Goal: Information Seeking & Learning: Find specific fact

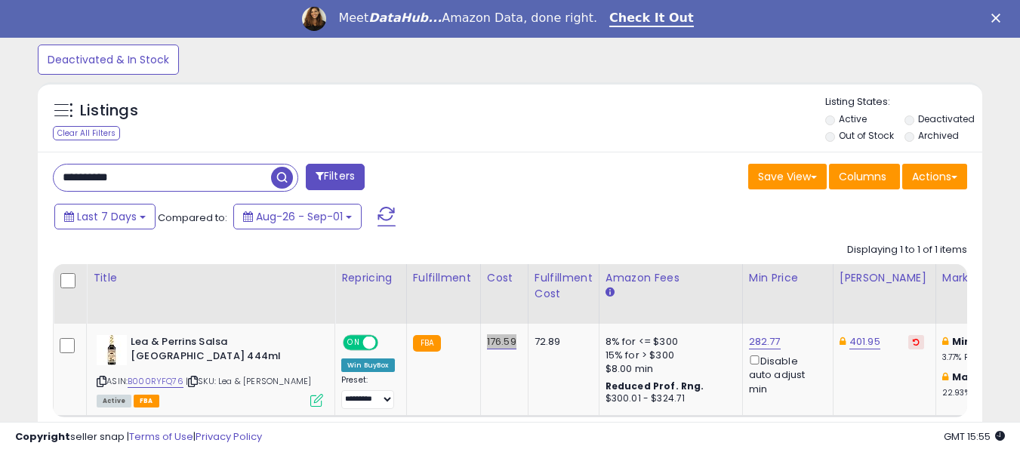
scroll to position [310, 547]
drag, startPoint x: 142, startPoint y: 178, endPoint x: 5, endPoint y: 165, distance: 137.2
click at [5, 165] on div "**********" at bounding box center [510, 57] width 1020 height 954
paste input "text"
click at [279, 177] on span "button" at bounding box center [282, 178] width 22 height 22
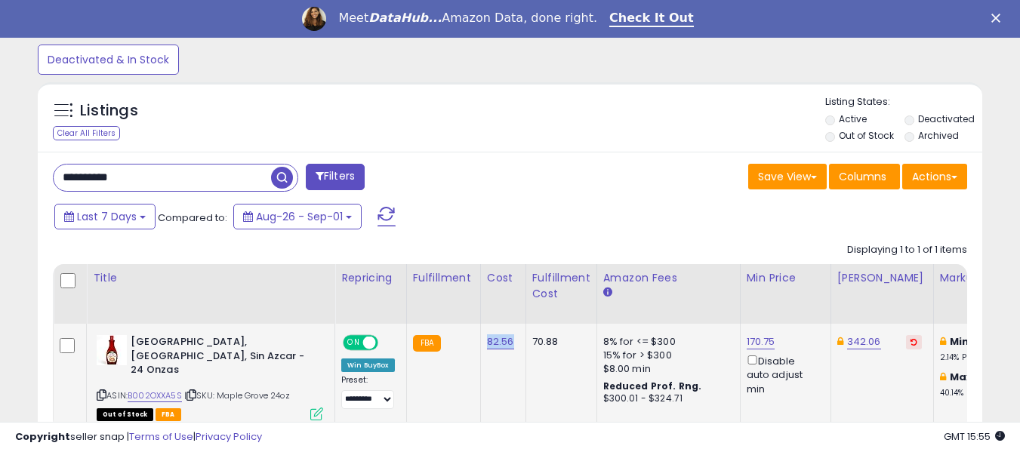
drag, startPoint x: 482, startPoint y: 345, endPoint x: 512, endPoint y: 349, distance: 30.4
click at [512, 349] on td "82.56" at bounding box center [502, 377] width 45 height 106
copy link "82.56"
drag, startPoint x: 156, startPoint y: 176, endPoint x: 14, endPoint y: 174, distance: 141.9
click at [14, 174] on div "**********" at bounding box center [510, 52] width 1005 height 914
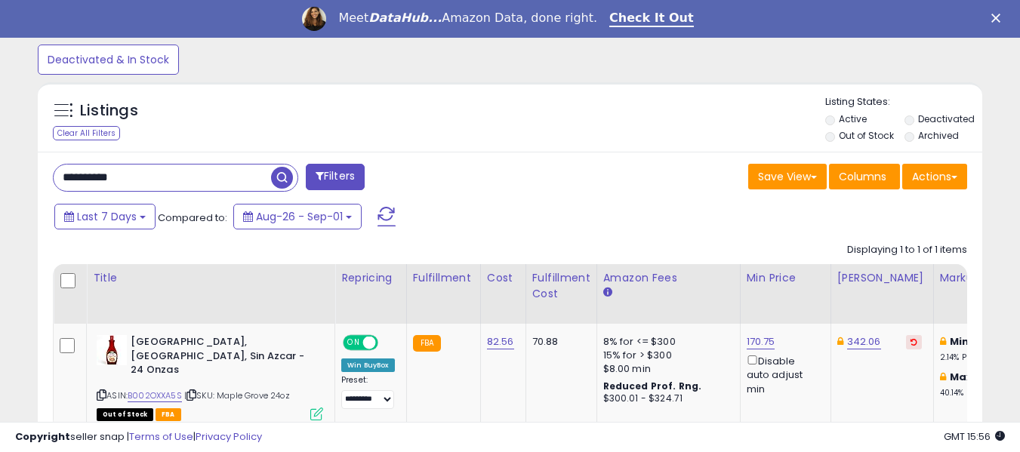
paste input "text"
click at [278, 180] on span "button" at bounding box center [282, 178] width 22 height 22
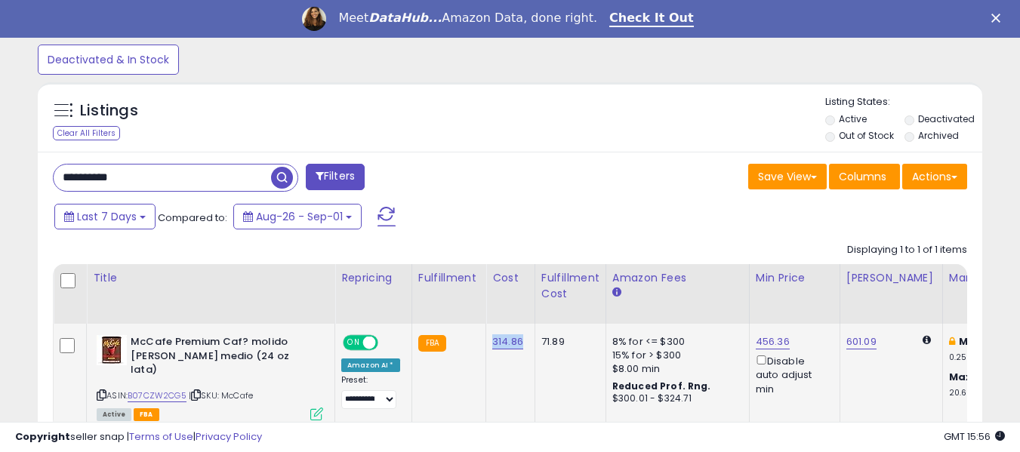
drag, startPoint x: 487, startPoint y: 345, endPoint x: 521, endPoint y: 349, distance: 34.2
click at [521, 349] on td "314.86" at bounding box center [510, 377] width 49 height 106
copy link "314.86"
drag, startPoint x: 159, startPoint y: 182, endPoint x: 22, endPoint y: 166, distance: 137.6
click at [22, 166] on div "**********" at bounding box center [510, 52] width 1005 height 914
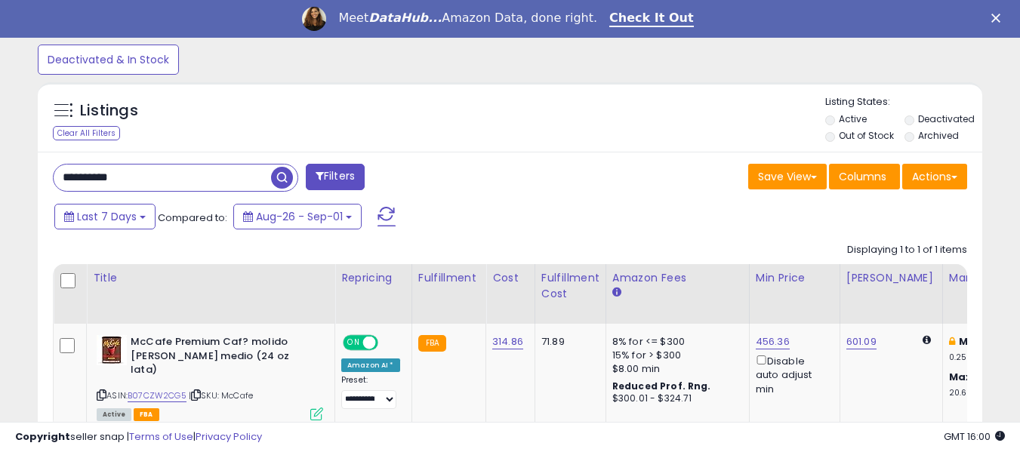
paste input "text"
click at [279, 178] on span "button" at bounding box center [282, 178] width 22 height 22
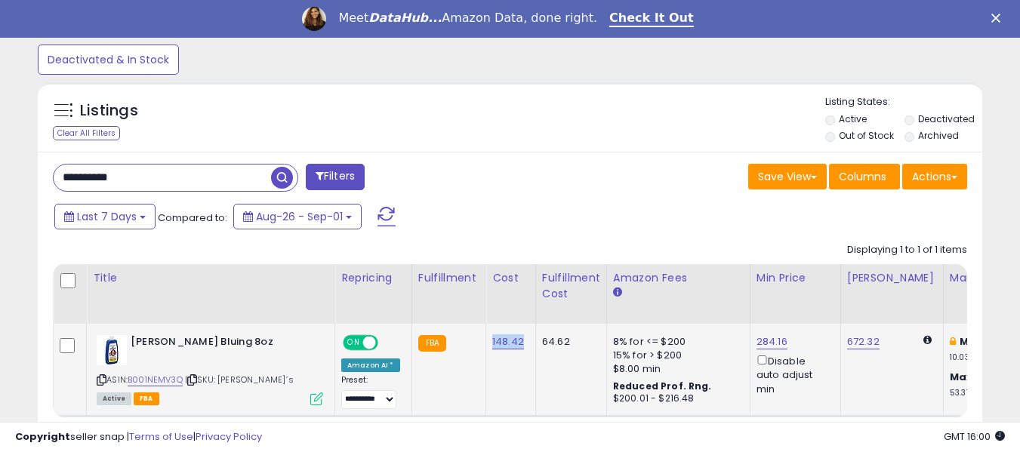
drag, startPoint x: 484, startPoint y: 347, endPoint x: 518, endPoint y: 347, distance: 34.0
click at [518, 347] on td "148.42" at bounding box center [511, 370] width 50 height 92
copy link "148.42"
drag, startPoint x: 152, startPoint y: 174, endPoint x: 2, endPoint y: 183, distance: 150.5
click at [2, 183] on div "**********" at bounding box center [510, 57] width 1020 height 954
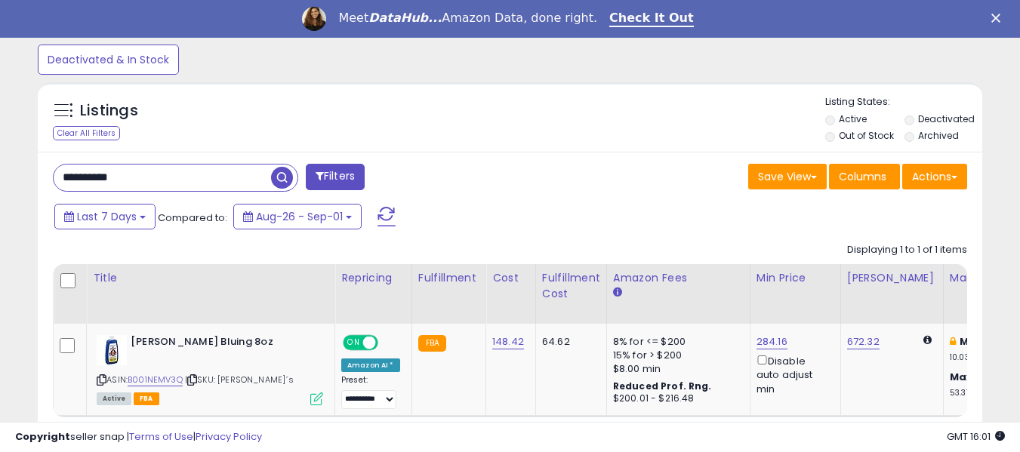
paste input "text"
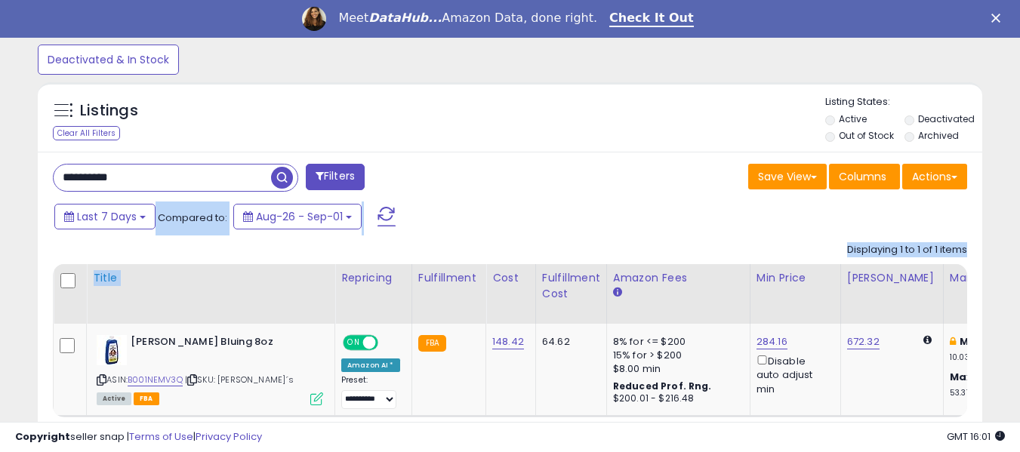
drag, startPoint x: 94, startPoint y: 246, endPoint x: 236, endPoint y: 279, distance: 145.8
click at [218, 279] on div "Listings Clear All Filters" at bounding box center [509, 285] width 967 height 421
click at [279, 181] on span "button" at bounding box center [282, 178] width 22 height 22
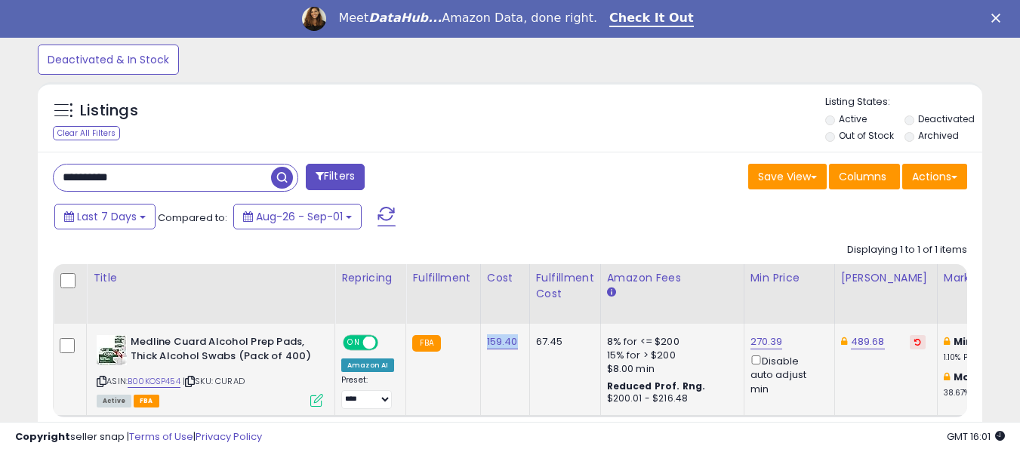
drag, startPoint x: 477, startPoint y: 345, endPoint x: 519, endPoint y: 350, distance: 42.6
click at [519, 350] on td "159.40" at bounding box center [504, 370] width 49 height 92
copy link "159.40"
drag, startPoint x: 140, startPoint y: 184, endPoint x: 41, endPoint y: 184, distance: 99.7
click at [42, 184] on div "**********" at bounding box center [276, 179] width 469 height 30
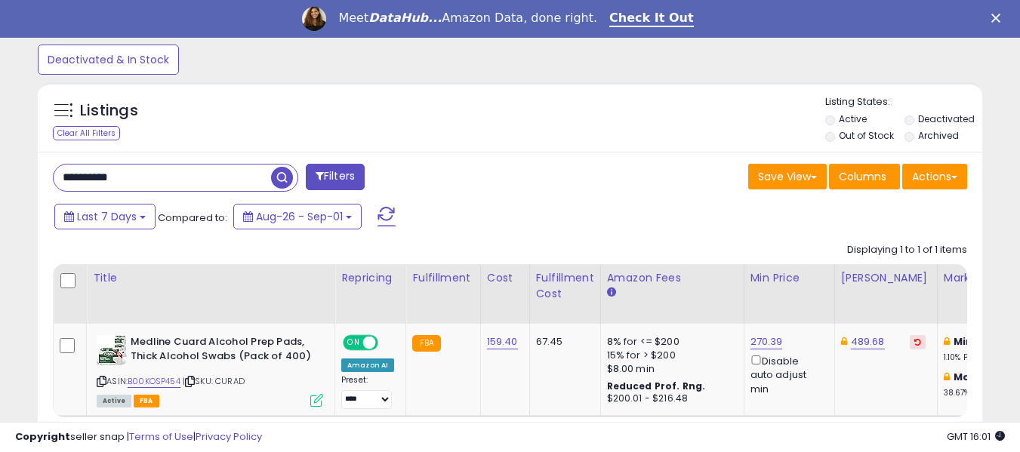
paste input "text"
click at [283, 175] on span "button" at bounding box center [282, 178] width 22 height 22
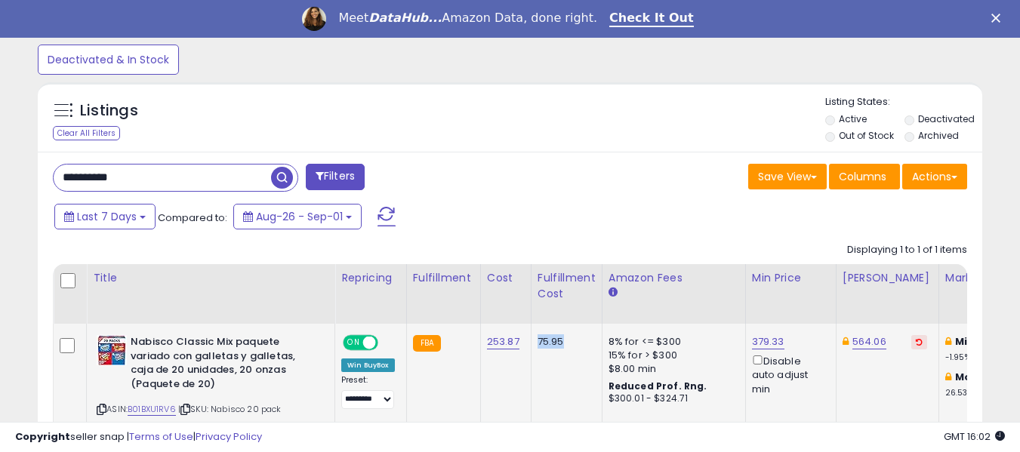
drag, startPoint x: 534, startPoint y: 342, endPoint x: 565, endPoint y: 344, distance: 31.0
click at [565, 344] on td "75.95" at bounding box center [566, 383] width 71 height 119
copy div "75.95"
drag, startPoint x: 49, startPoint y: 180, endPoint x: 2, endPoint y: 174, distance: 47.9
click at [2, 174] on div "**********" at bounding box center [510, 70] width 1020 height 981
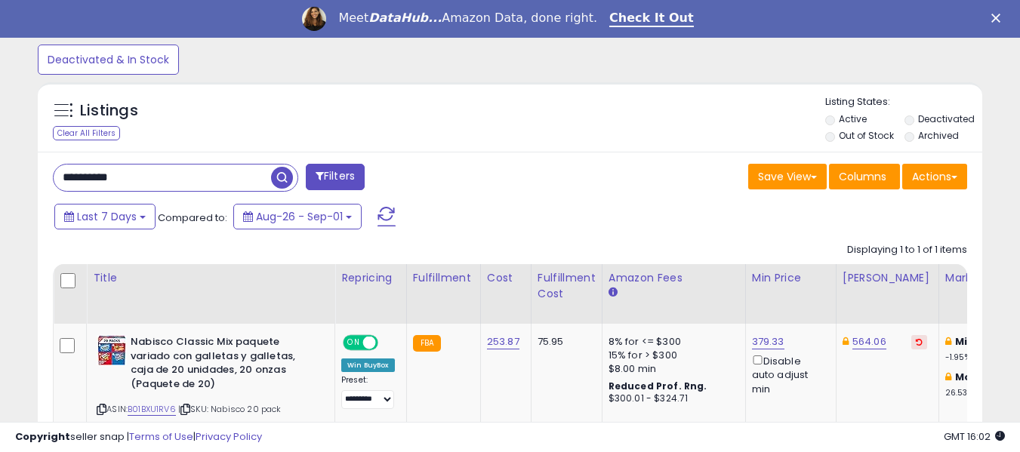
paste input "text"
click at [284, 182] on span "button" at bounding box center [282, 178] width 22 height 22
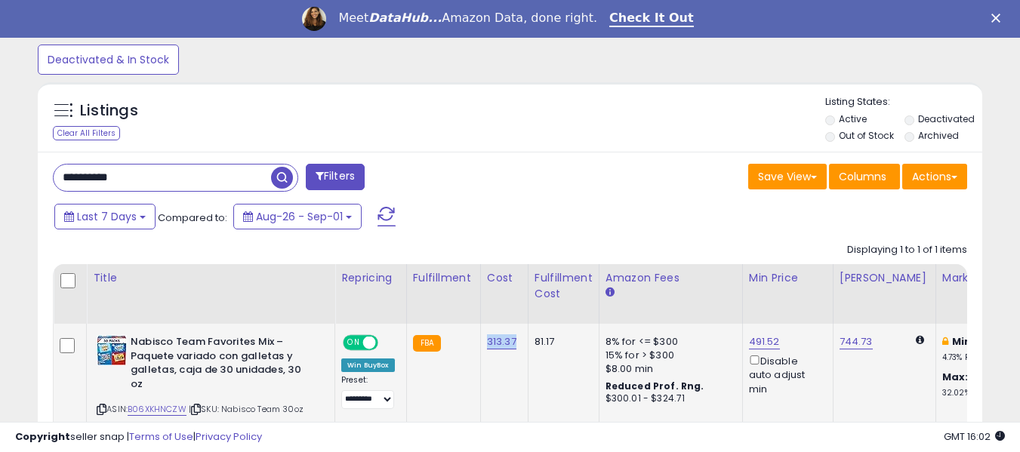
drag, startPoint x: 482, startPoint y: 344, endPoint x: 515, endPoint y: 346, distance: 33.3
click at [515, 346] on td "313.37" at bounding box center [504, 383] width 48 height 119
copy link "313.37"
drag, startPoint x: 173, startPoint y: 180, endPoint x: 42, endPoint y: 176, distance: 130.7
click at [42, 176] on div "**********" at bounding box center [276, 179] width 469 height 30
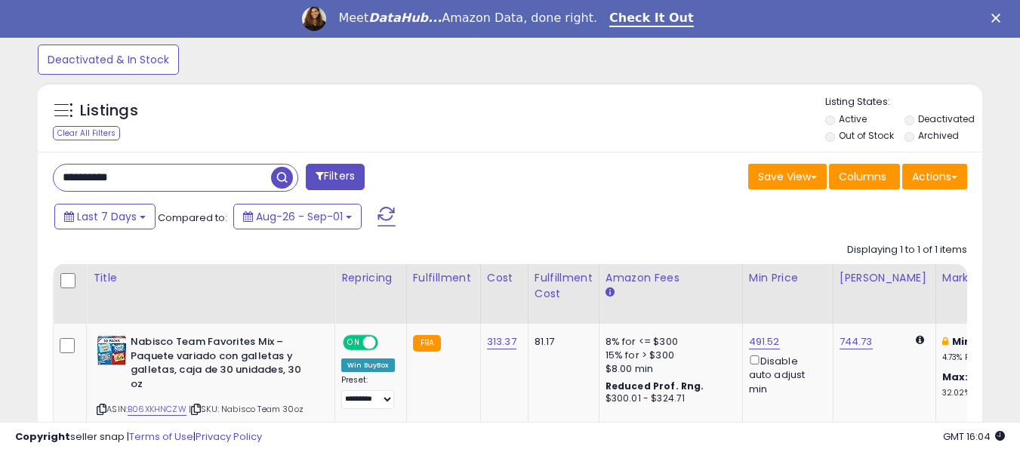
paste input "text"
click at [281, 177] on span "button" at bounding box center [282, 178] width 22 height 22
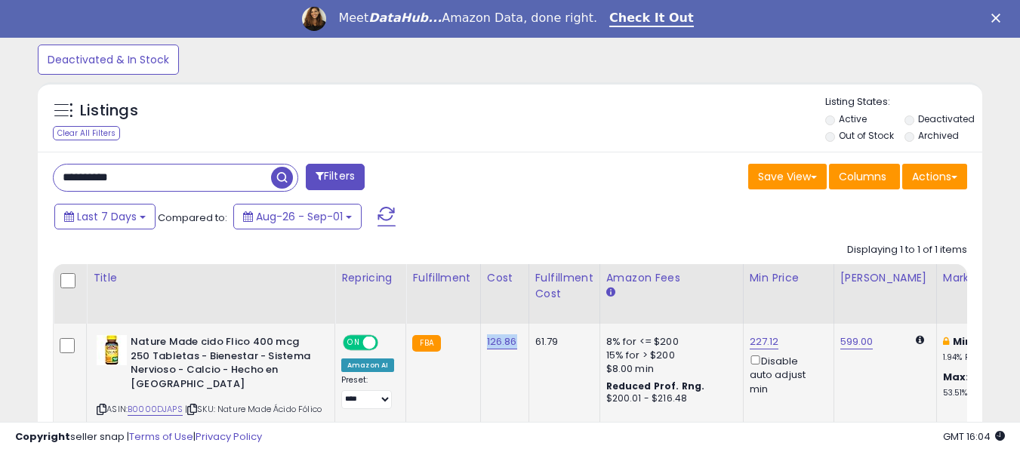
drag, startPoint x: 479, startPoint y: 347, endPoint x: 517, endPoint y: 347, distance: 37.7
click at [517, 347] on td "126.86" at bounding box center [504, 383] width 48 height 119
copy link "126.86"
drag, startPoint x: 110, startPoint y: 177, endPoint x: 11, endPoint y: 165, distance: 100.5
click at [11, 165] on div "**********" at bounding box center [510, 59] width 1005 height 928
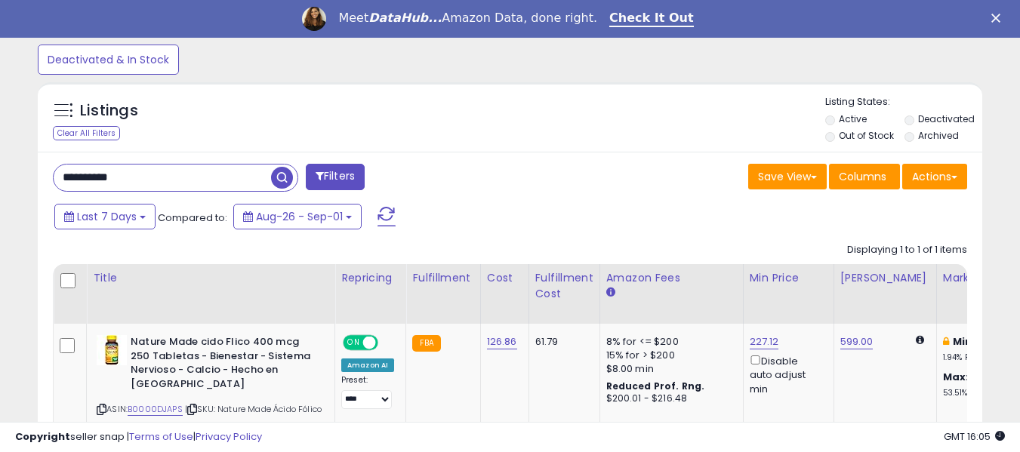
paste input "text"
drag, startPoint x: 433, startPoint y: 197, endPoint x: 490, endPoint y: 202, distance: 57.6
click at [490, 204] on div "**********" at bounding box center [510, 328] width 944 height 353
click at [279, 178] on span "button" at bounding box center [282, 178] width 22 height 22
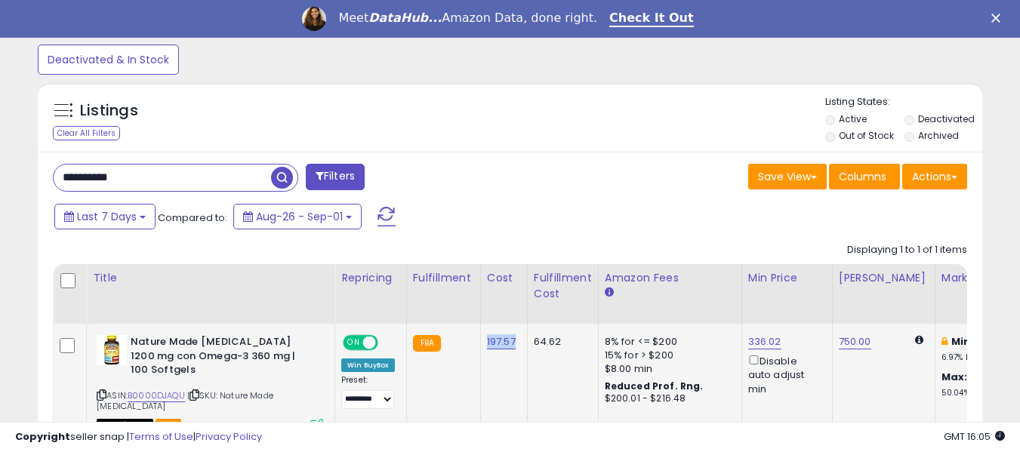
drag, startPoint x: 478, startPoint y: 347, endPoint x: 516, endPoint y: 347, distance: 38.5
click at [516, 347] on td "197.57" at bounding box center [503, 382] width 47 height 116
copy link "197.57"
drag, startPoint x: 75, startPoint y: 174, endPoint x: 35, endPoint y: 170, distance: 40.3
click at [35, 170] on div "Listings Clear All Filters" at bounding box center [509, 297] width 967 height 445
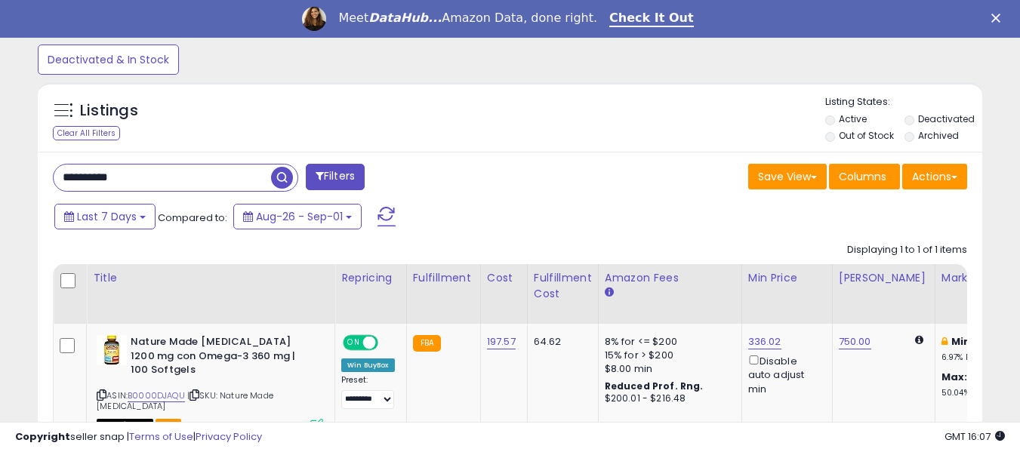
paste input "text"
click at [284, 182] on span "button" at bounding box center [282, 178] width 22 height 22
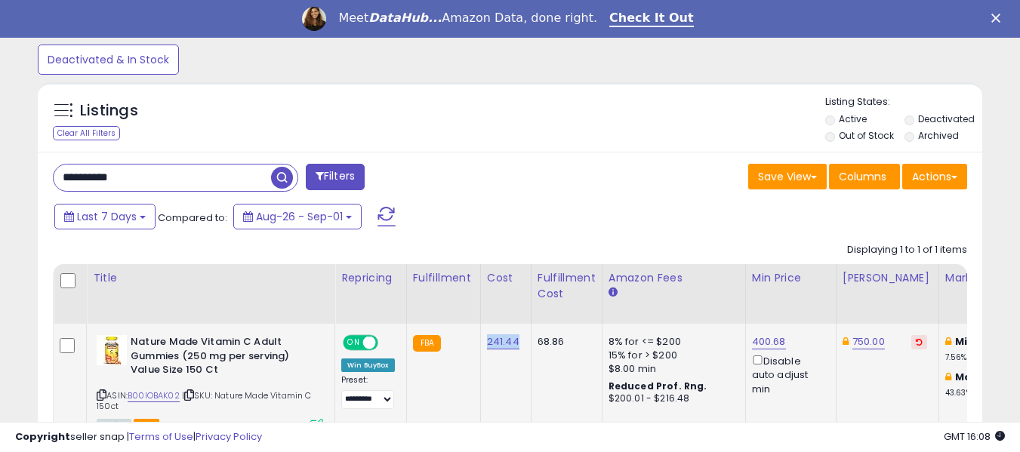
drag, startPoint x: 483, startPoint y: 351, endPoint x: 516, endPoint y: 356, distance: 33.5
click at [516, 356] on td "241.44" at bounding box center [505, 382] width 51 height 116
copy link "241.44"
drag, startPoint x: 146, startPoint y: 179, endPoint x: 3, endPoint y: 177, distance: 143.5
click at [3, 177] on div "**********" at bounding box center [510, 69] width 1020 height 978
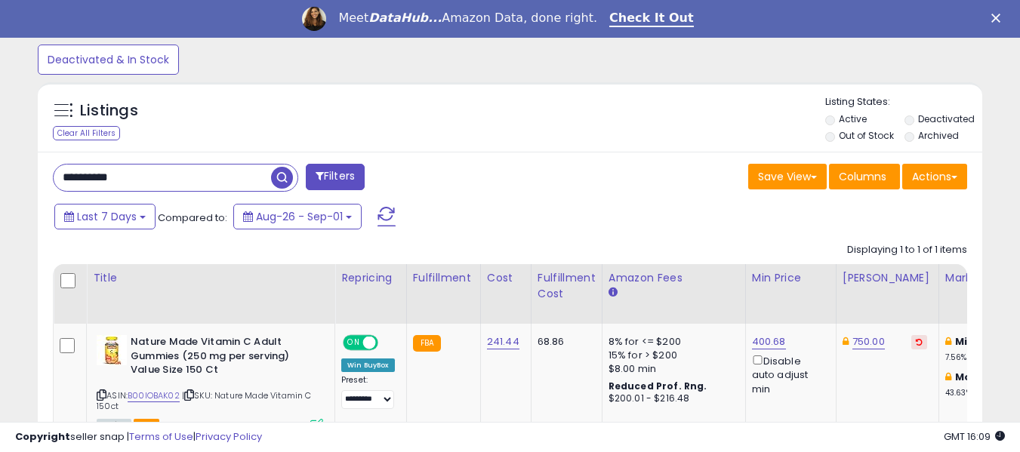
paste input "text"
click at [282, 179] on span "button" at bounding box center [282, 178] width 22 height 22
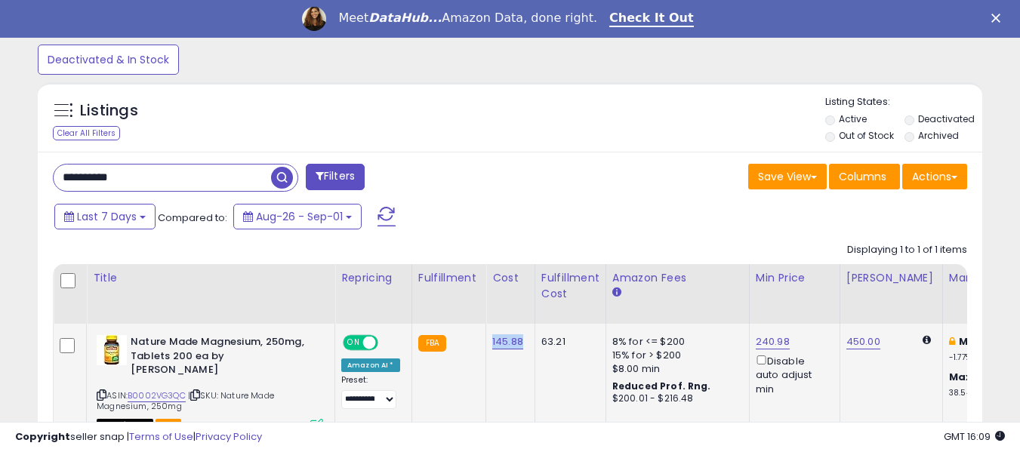
drag, startPoint x: 483, startPoint y: 349, endPoint x: 523, endPoint y: 354, distance: 40.4
click at [523, 354] on td "145.88" at bounding box center [510, 382] width 49 height 116
copy link "145.88"
drag, startPoint x: 149, startPoint y: 181, endPoint x: 38, endPoint y: 186, distance: 111.1
click at [38, 186] on div "**********" at bounding box center [510, 327] width 944 height 350
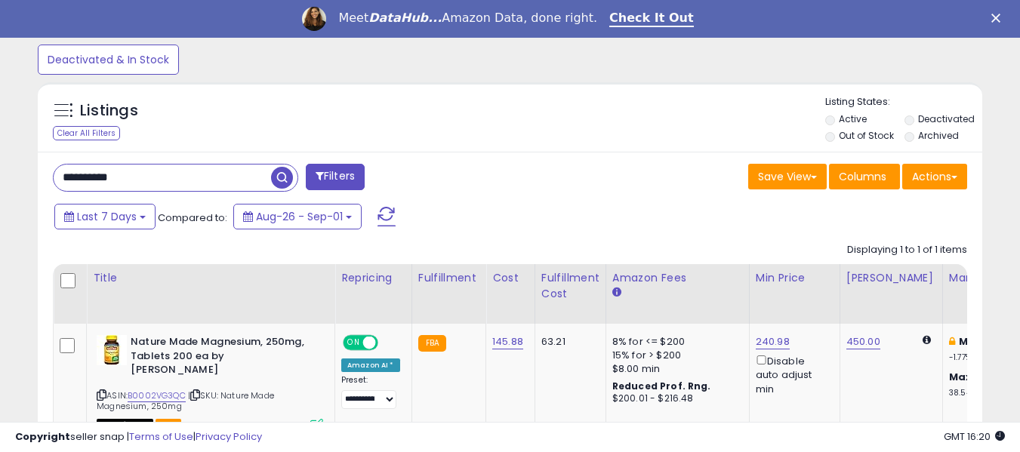
paste input "text"
click at [281, 176] on span "button" at bounding box center [282, 178] width 22 height 22
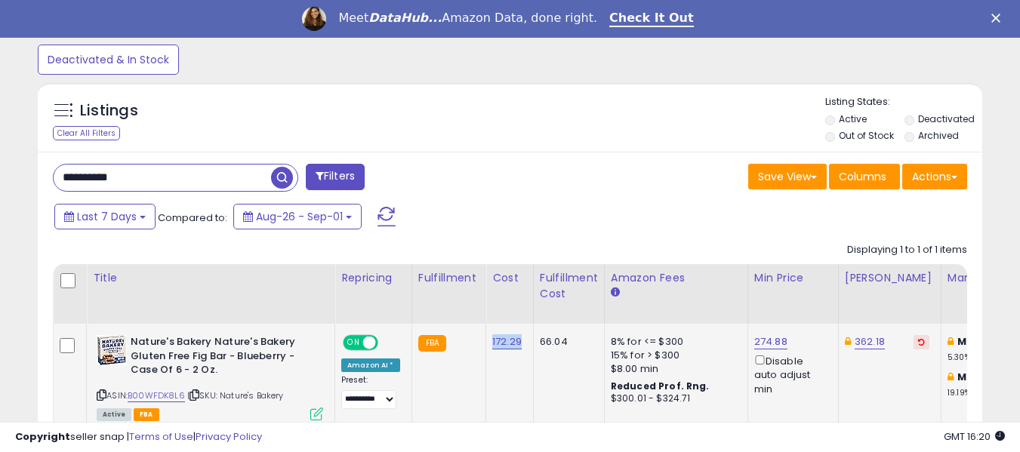
drag, startPoint x: 484, startPoint y: 346, endPoint x: 521, endPoint y: 345, distance: 37.0
click at [521, 345] on td "172.29" at bounding box center [510, 377] width 48 height 106
drag, startPoint x: 155, startPoint y: 179, endPoint x: 42, endPoint y: 165, distance: 114.1
click at [42, 165] on div "**********" at bounding box center [276, 179] width 469 height 30
paste input "text"
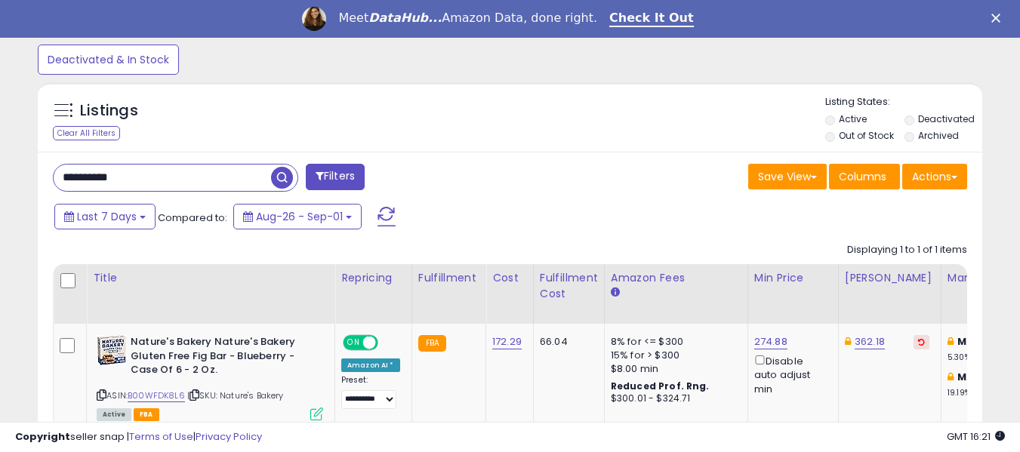
click at [284, 177] on span "button" at bounding box center [282, 178] width 22 height 22
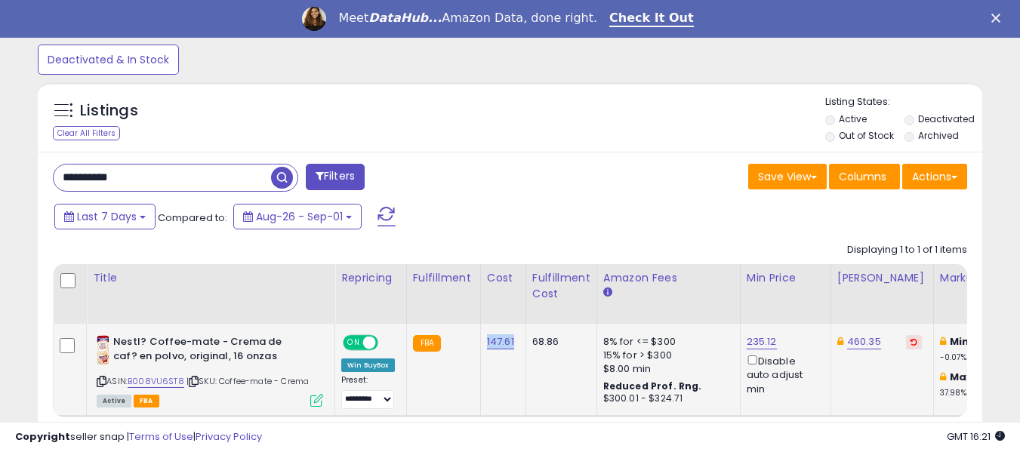
drag, startPoint x: 482, startPoint y: 347, endPoint x: 516, endPoint y: 347, distance: 34.7
click at [516, 347] on td "147.61" at bounding box center [502, 370] width 45 height 92
drag, startPoint x: 156, startPoint y: 183, endPoint x: 5, endPoint y: 163, distance: 153.0
click at [5, 163] on div "**********" at bounding box center [510, 57] width 1020 height 954
paste input "text"
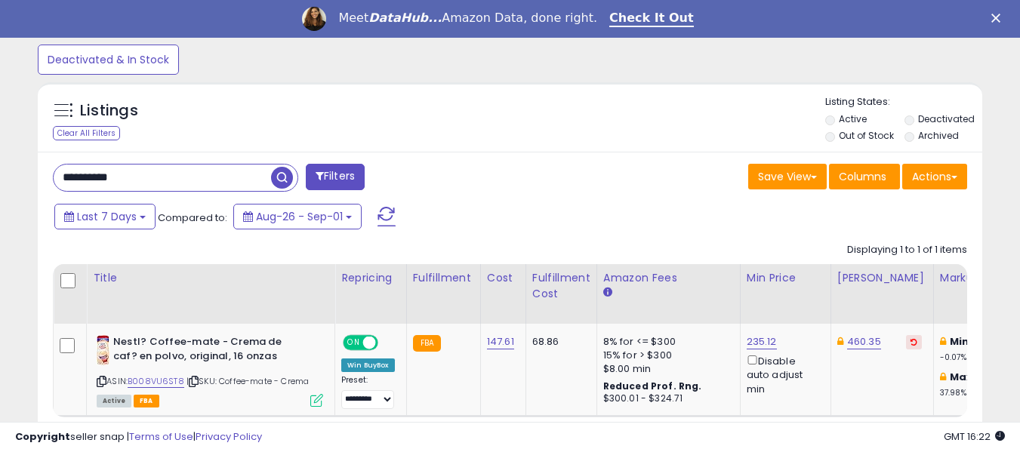
click at [282, 180] on span "button" at bounding box center [282, 178] width 22 height 22
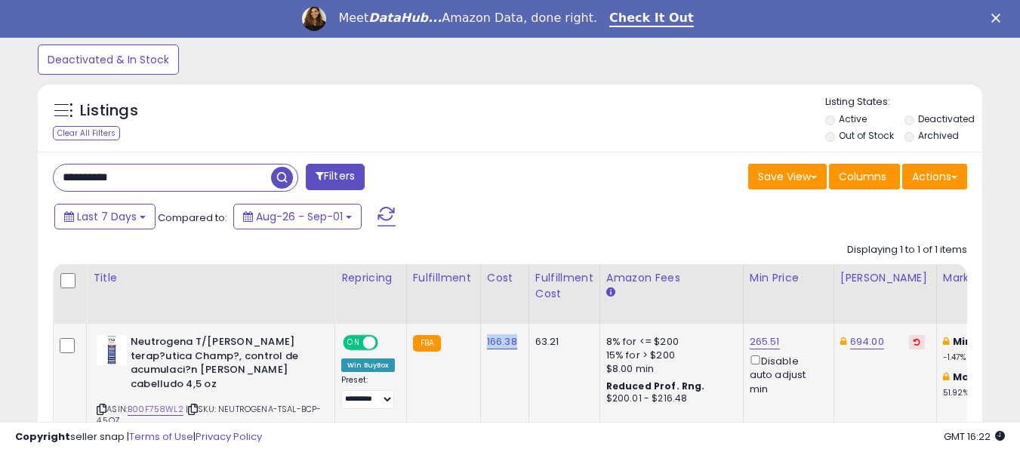
drag, startPoint x: 483, startPoint y: 344, endPoint x: 515, endPoint y: 346, distance: 31.8
click at [515, 346] on td "166.38" at bounding box center [504, 389] width 48 height 131
drag, startPoint x: 172, startPoint y: 174, endPoint x: 11, endPoint y: 182, distance: 161.7
click at [12, 182] on div "**********" at bounding box center [510, 64] width 1005 height 938
paste input "text"
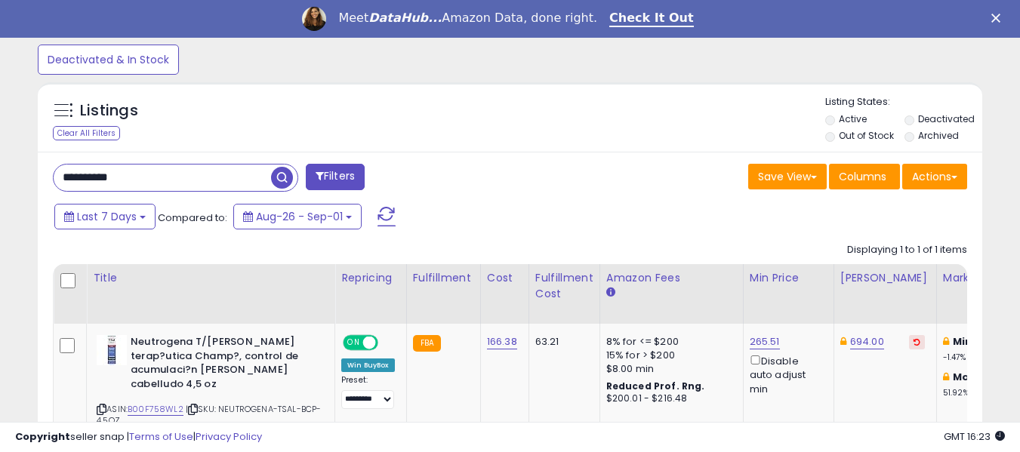
click at [279, 175] on span "button" at bounding box center [282, 178] width 22 height 22
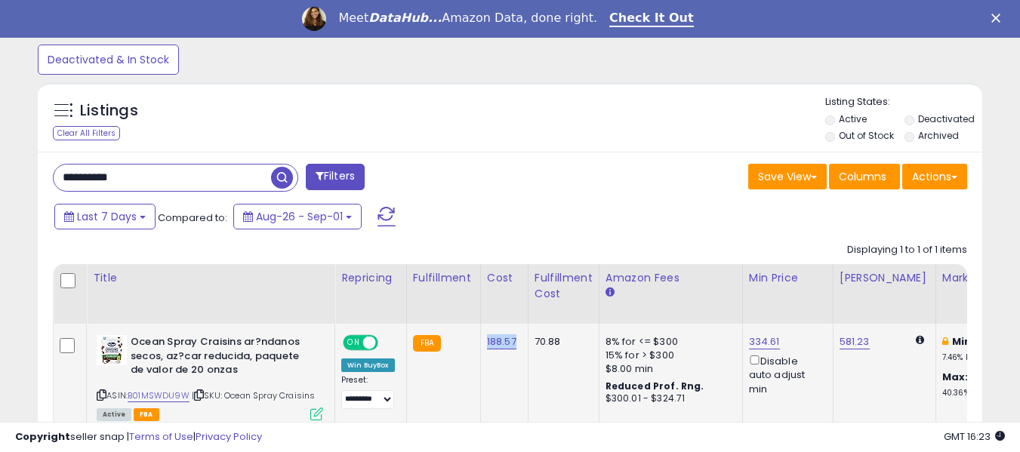
drag, startPoint x: 479, startPoint y: 349, endPoint x: 522, endPoint y: 348, distance: 42.3
click at [522, 348] on td "188.57" at bounding box center [504, 377] width 48 height 106
drag, startPoint x: 149, startPoint y: 177, endPoint x: 46, endPoint y: 165, distance: 103.4
click at [46, 165] on div "**********" at bounding box center [276, 179] width 469 height 30
paste input "text"
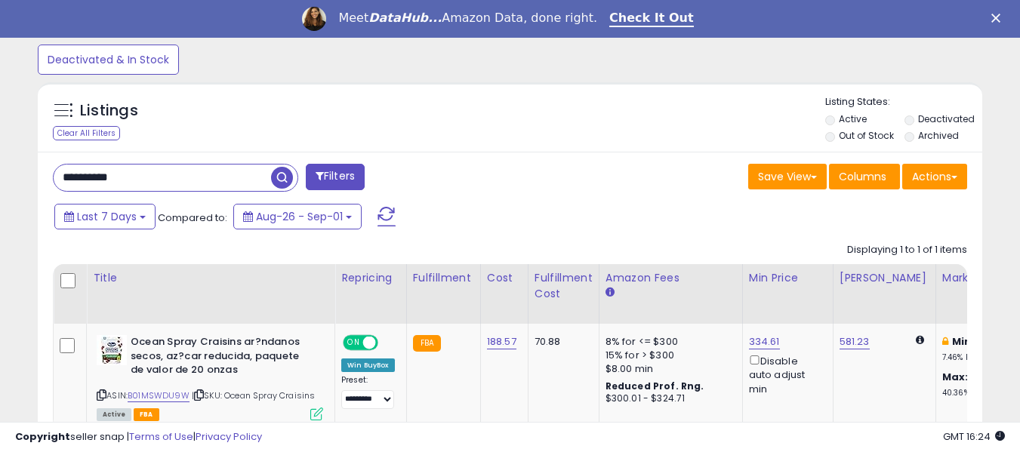
click at [285, 178] on span "button" at bounding box center [282, 178] width 22 height 22
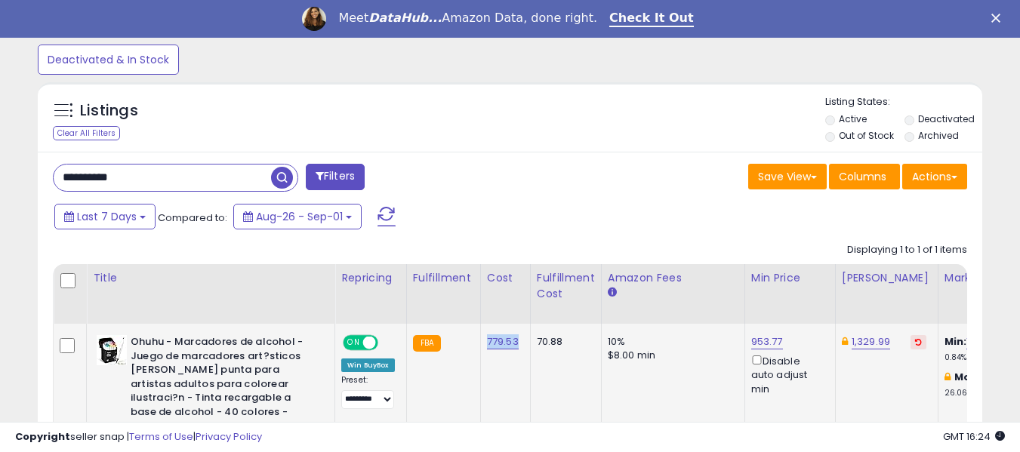
drag, startPoint x: 480, startPoint y: 348, endPoint x: 517, endPoint y: 348, distance: 37.0
click at [517, 348] on td "779.53" at bounding box center [505, 405] width 50 height 162
drag, startPoint x: 145, startPoint y: 181, endPoint x: 11, endPoint y: 163, distance: 134.9
click at [11, 163] on div "**********" at bounding box center [510, 80] width 1005 height 970
paste input "text"
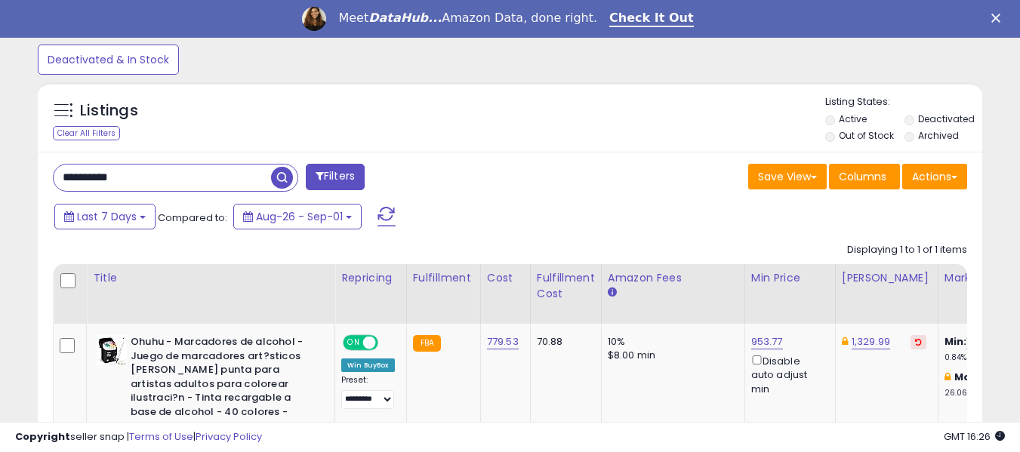
click at [279, 174] on span "button" at bounding box center [282, 178] width 22 height 22
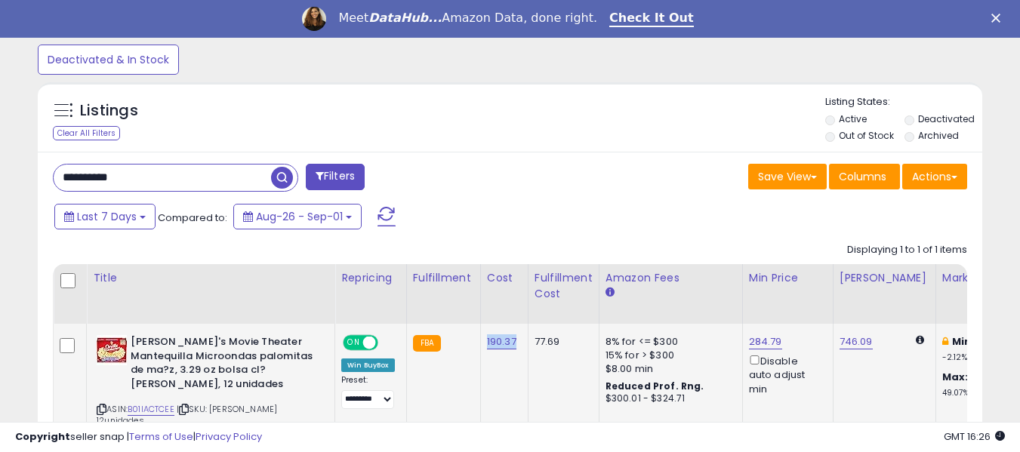
drag, startPoint x: 479, startPoint y: 350, endPoint x: 521, endPoint y: 350, distance: 41.5
click at [521, 350] on td "190.37" at bounding box center [504, 389] width 48 height 131
click at [480, 355] on td "190.37" at bounding box center [504, 389] width 48 height 131
drag, startPoint x: 478, startPoint y: 344, endPoint x: 518, endPoint y: 345, distance: 40.0
click at [518, 345] on td "190.37" at bounding box center [504, 389] width 48 height 131
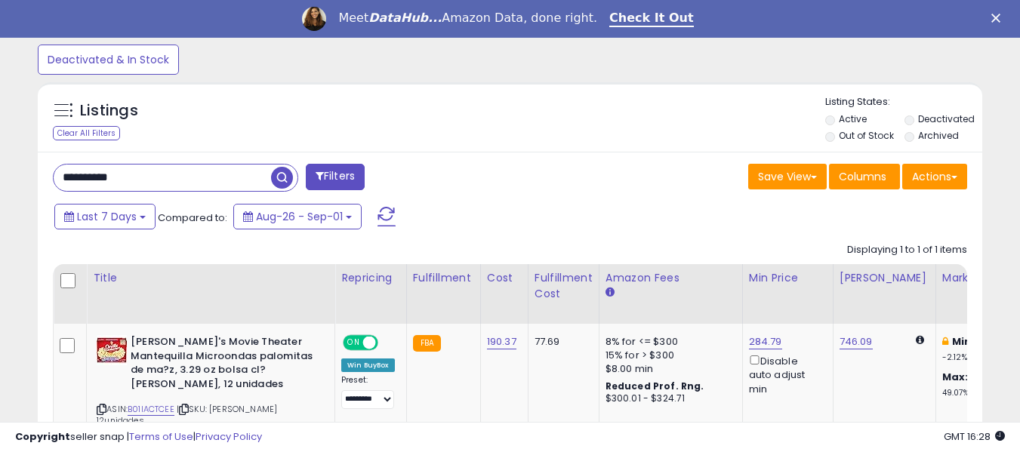
drag, startPoint x: 142, startPoint y: 185, endPoint x: 24, endPoint y: 180, distance: 117.9
click at [24, 180] on div "**********" at bounding box center [510, 64] width 1005 height 938
paste input "text"
click at [282, 182] on span "button" at bounding box center [282, 178] width 22 height 22
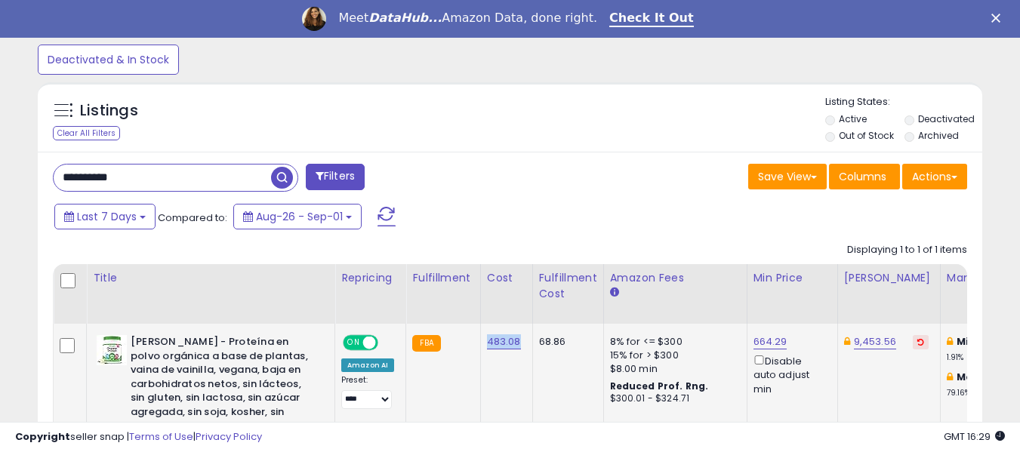
drag, startPoint x: 476, startPoint y: 347, endPoint x: 519, endPoint y: 350, distance: 42.3
click at [519, 350] on td "483.08" at bounding box center [506, 405] width 52 height 162
drag, startPoint x: 146, startPoint y: 171, endPoint x: 40, endPoint y: 174, distance: 105.7
click at [40, 174] on div "**********" at bounding box center [510, 349] width 944 height 395
paste input "text"
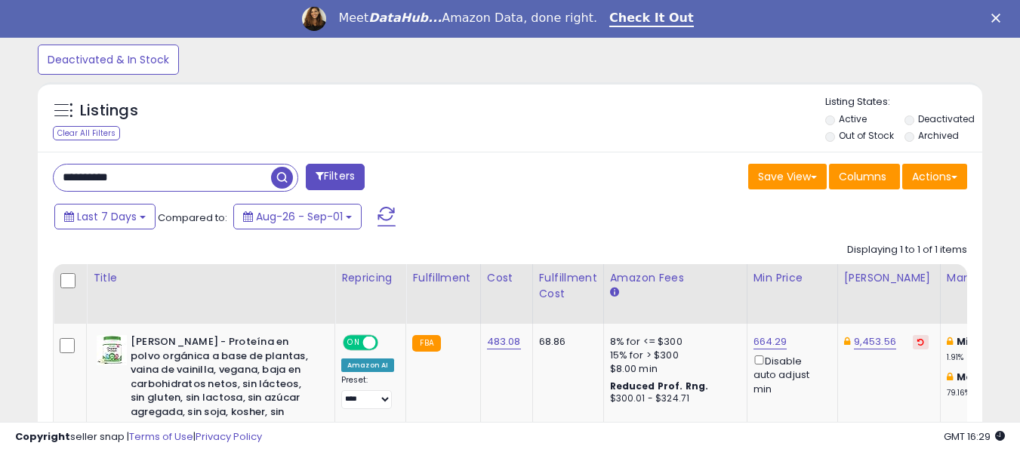
click at [279, 175] on span "button" at bounding box center [282, 178] width 22 height 22
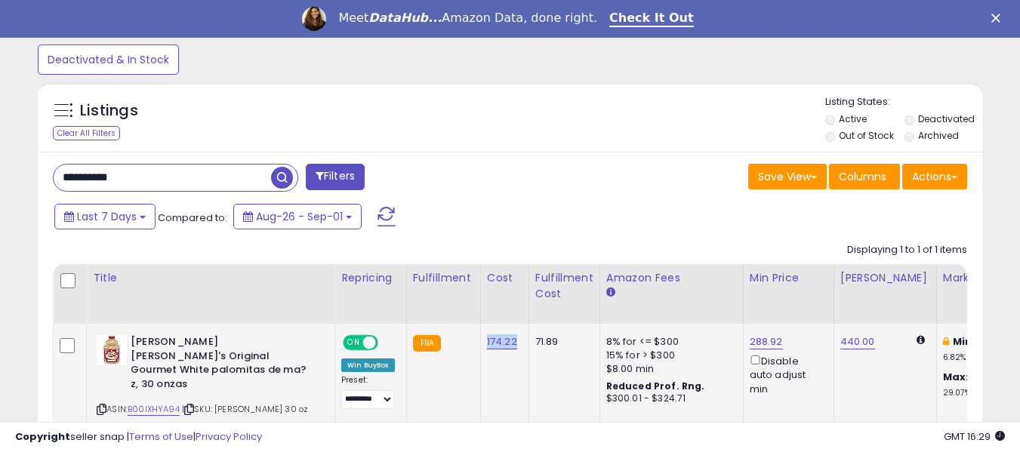
drag, startPoint x: 483, startPoint y: 347, endPoint x: 516, endPoint y: 344, distance: 33.3
click at [516, 344] on td "174.22" at bounding box center [504, 383] width 48 height 119
drag, startPoint x: 138, startPoint y: 183, endPoint x: 30, endPoint y: 165, distance: 109.6
click at [30, 165] on div "Listings Clear All Filters" at bounding box center [509, 299] width 967 height 448
paste input "text"
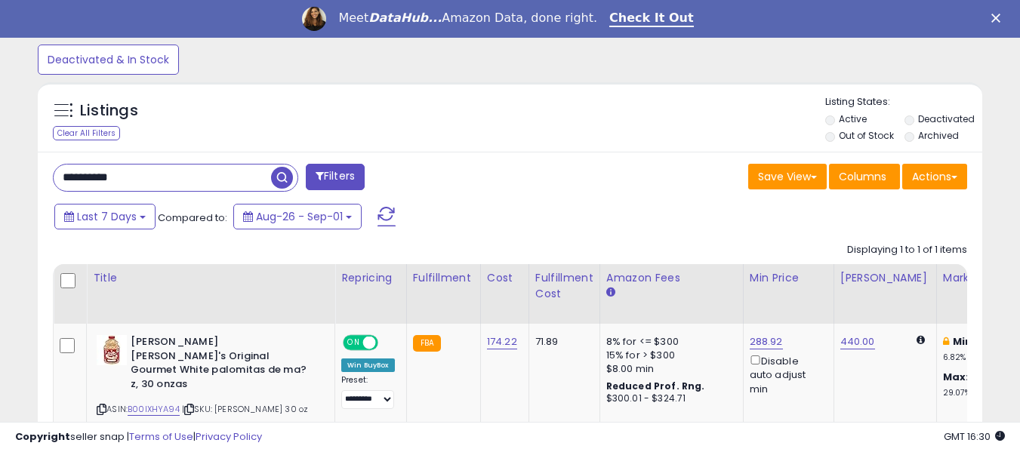
click at [279, 180] on span "button" at bounding box center [282, 178] width 22 height 22
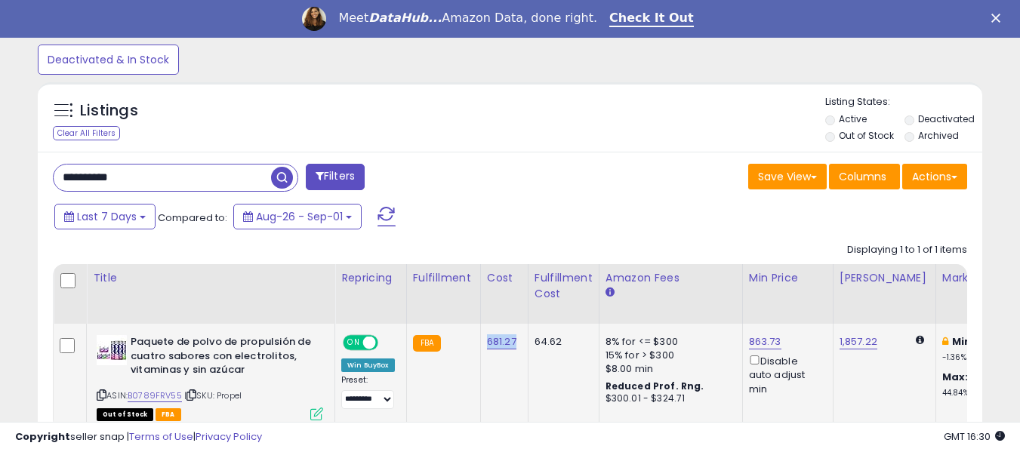
drag, startPoint x: 482, startPoint y: 347, endPoint x: 516, endPoint y: 348, distance: 34.8
click at [516, 348] on td "681.27" at bounding box center [504, 377] width 48 height 106
drag, startPoint x: 149, startPoint y: 177, endPoint x: 31, endPoint y: 165, distance: 119.1
click at [31, 165] on div "Listings Clear All Filters" at bounding box center [509, 292] width 967 height 435
paste input "text"
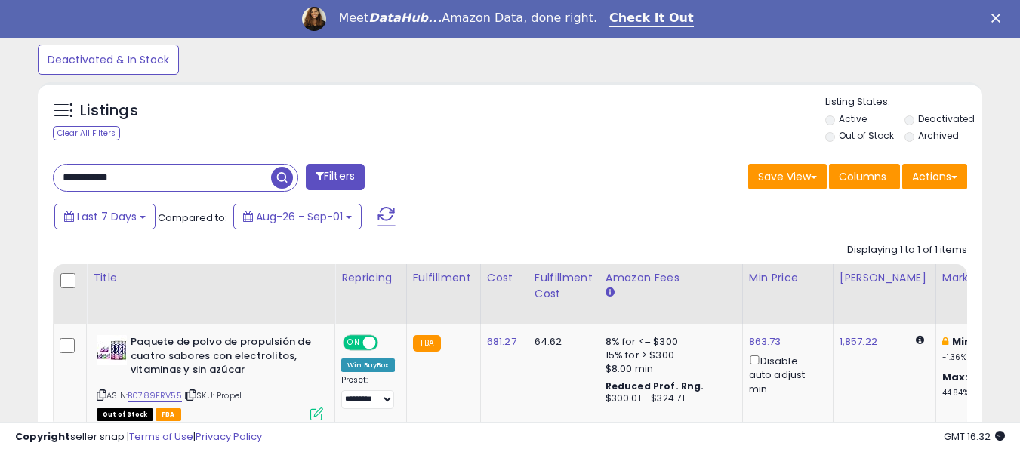
click at [282, 176] on span "button" at bounding box center [282, 178] width 22 height 22
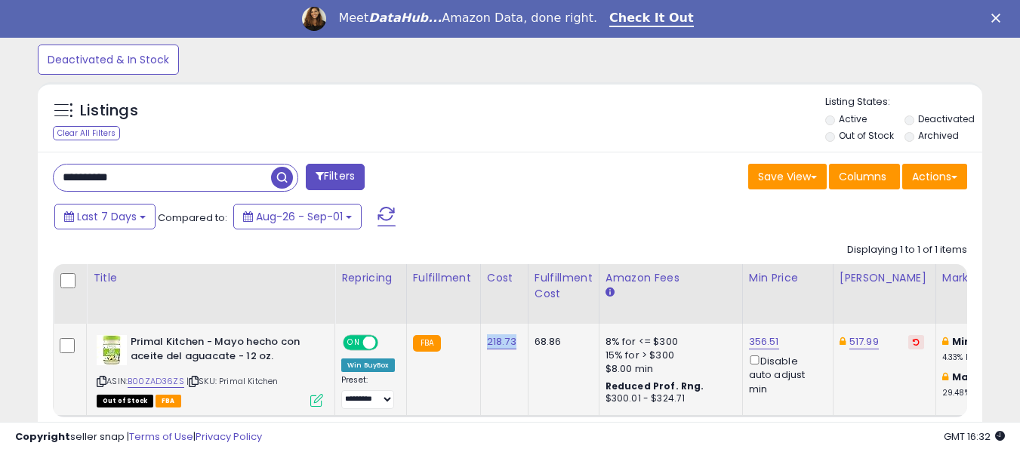
drag, startPoint x: 482, startPoint y: 344, endPoint x: 517, endPoint y: 345, distance: 34.8
click at [517, 345] on td "218.73" at bounding box center [504, 370] width 48 height 92
drag, startPoint x: 17, startPoint y: 162, endPoint x: 0, endPoint y: 152, distance: 19.9
click at [0, 152] on div "**********" at bounding box center [510, 57] width 1020 height 954
paste input "text"
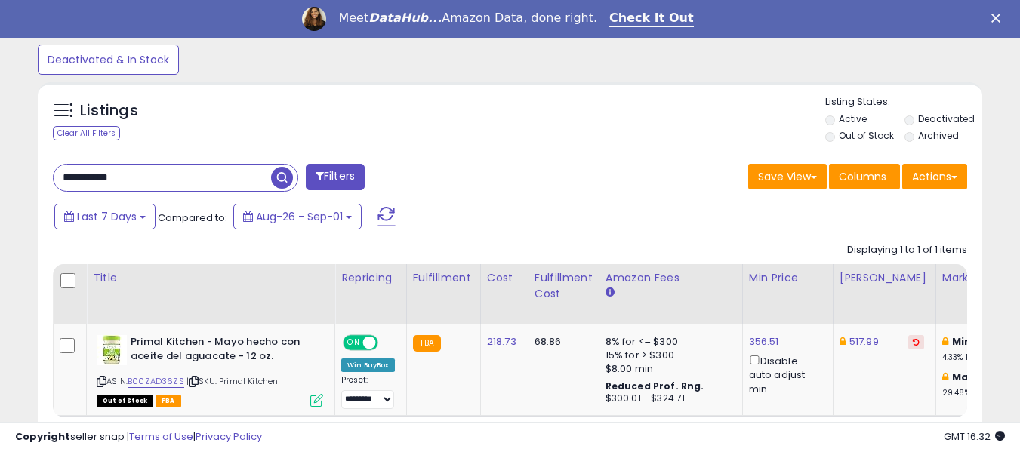
click at [279, 179] on span "button" at bounding box center [282, 178] width 22 height 22
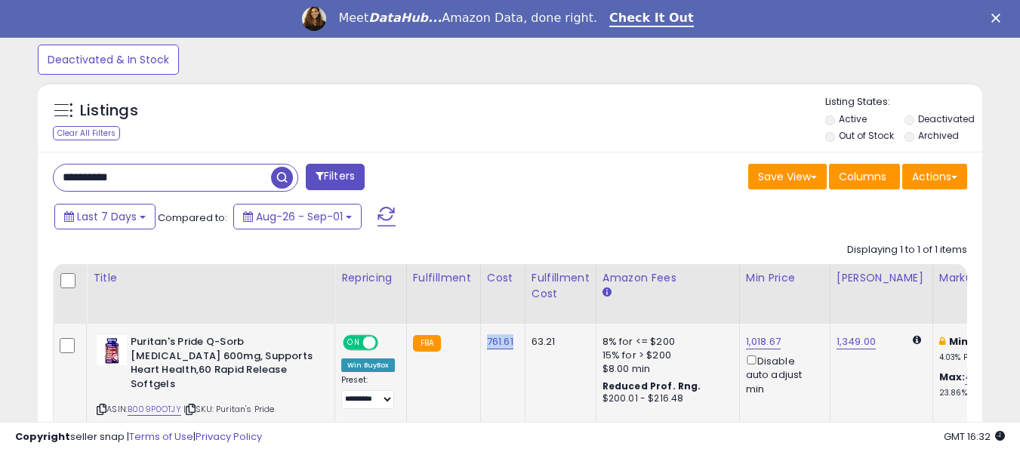
drag, startPoint x: 478, startPoint y: 343, endPoint x: 516, endPoint y: 344, distance: 37.8
click at [516, 344] on td "761.61" at bounding box center [502, 383] width 45 height 119
drag, startPoint x: 149, startPoint y: 182, endPoint x: 46, endPoint y: 177, distance: 102.8
click at [46, 177] on div "**********" at bounding box center [276, 179] width 469 height 30
paste input "text"
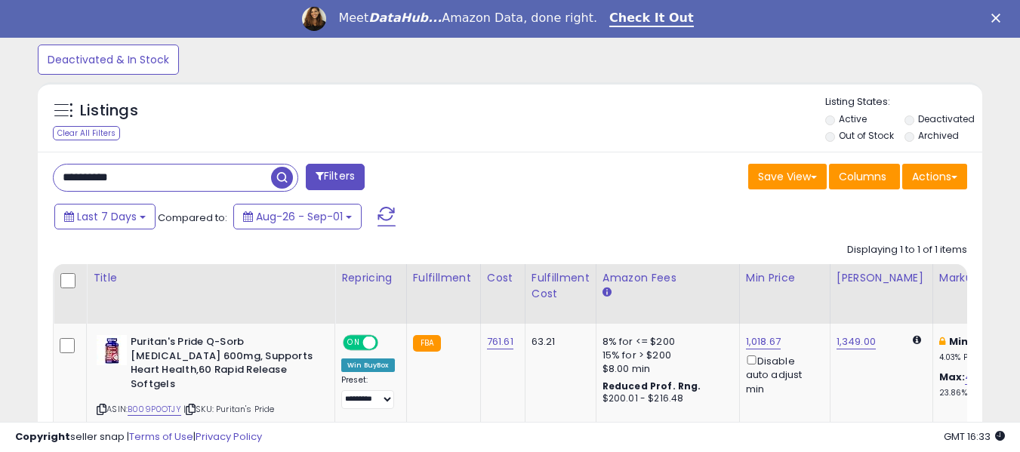
click at [281, 182] on span "button" at bounding box center [282, 178] width 22 height 22
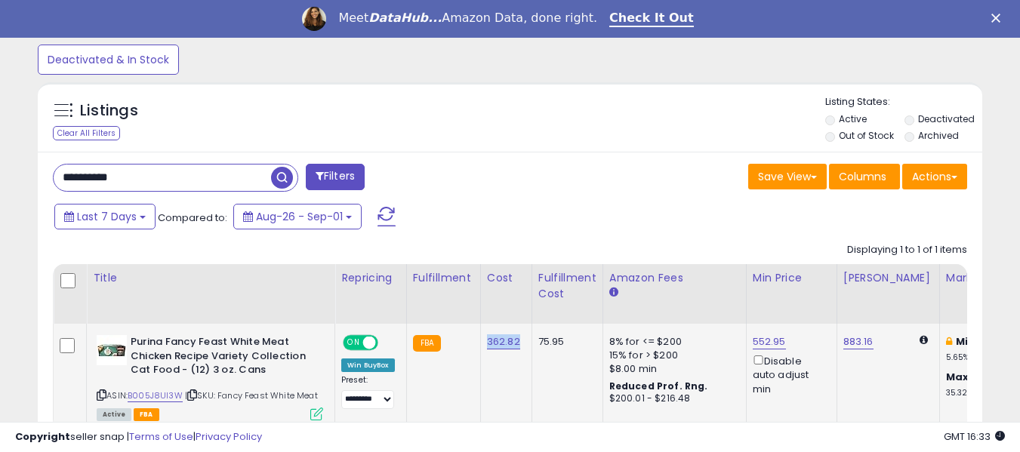
drag, startPoint x: 483, startPoint y: 347, endPoint x: 525, endPoint y: 347, distance: 42.3
click at [525, 347] on td "362.82" at bounding box center [505, 377] width 51 height 106
drag, startPoint x: 159, startPoint y: 181, endPoint x: 39, endPoint y: 165, distance: 121.2
click at [39, 165] on div "**********" at bounding box center [510, 321] width 944 height 339
paste input "text"
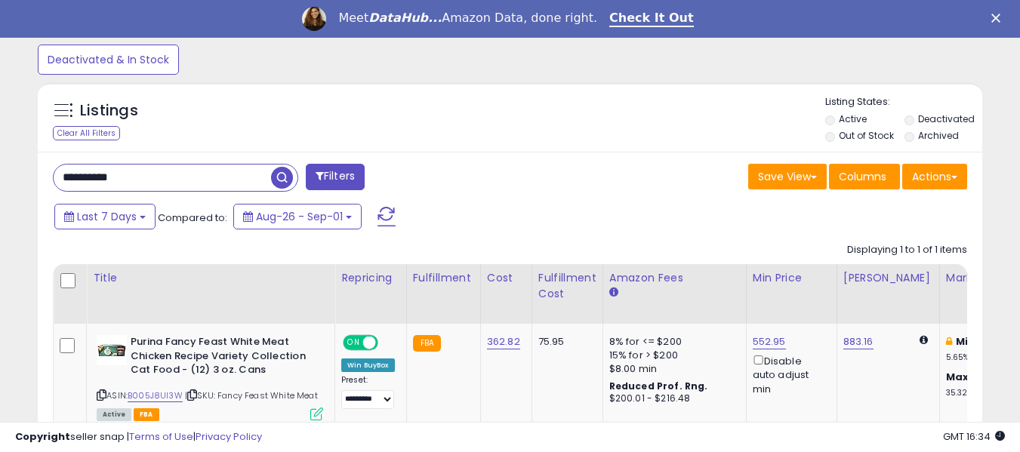
click at [282, 177] on span "button" at bounding box center [282, 178] width 22 height 22
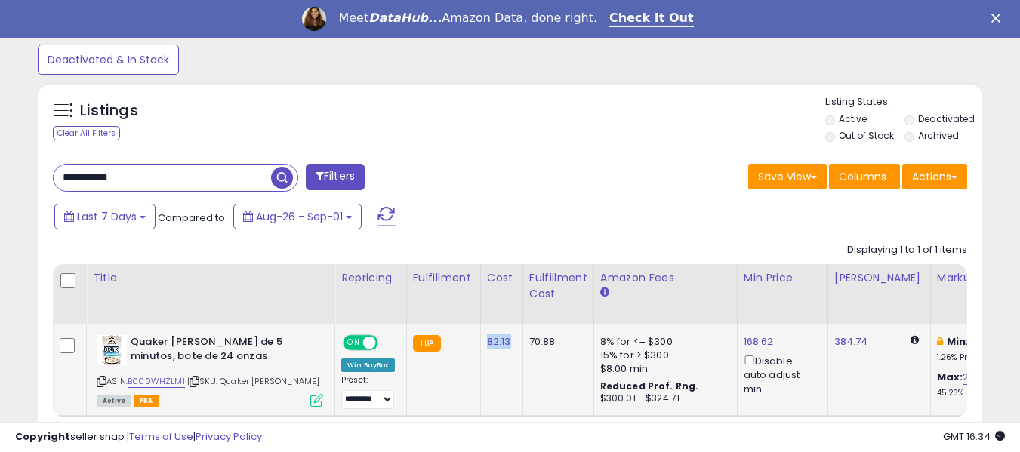
drag, startPoint x: 479, startPoint y: 344, endPoint x: 508, endPoint y: 347, distance: 28.9
click at [508, 347] on td "82.13" at bounding box center [501, 370] width 42 height 92
drag, startPoint x: 111, startPoint y: 186, endPoint x: 0, endPoint y: 171, distance: 112.0
click at [0, 171] on div "**********" at bounding box center [510, 57] width 1020 height 954
paste input "text"
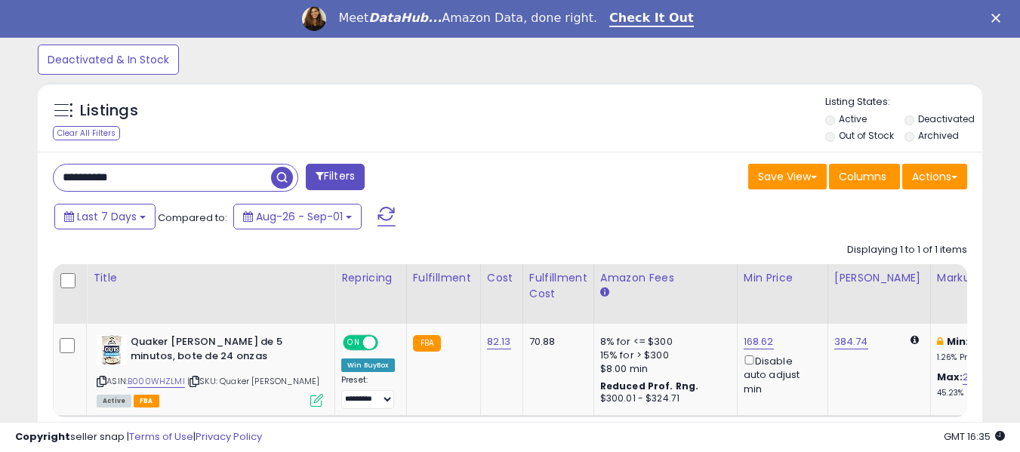
click at [279, 183] on span "button" at bounding box center [282, 178] width 22 height 22
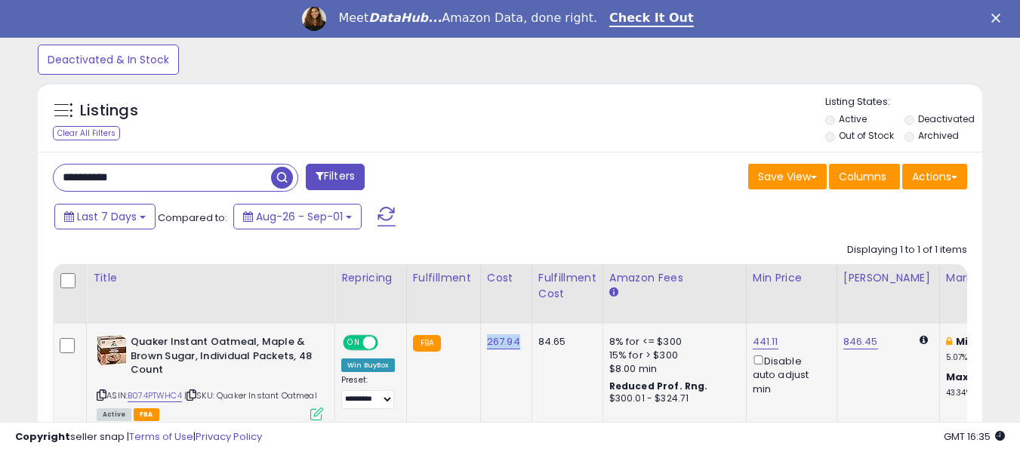
drag, startPoint x: 481, startPoint y: 340, endPoint x: 522, endPoint y: 343, distance: 41.6
click at [522, 343] on td "267.94" at bounding box center [505, 377] width 51 height 106
drag, startPoint x: 128, startPoint y: 180, endPoint x: 26, endPoint y: 166, distance: 102.9
click at [26, 166] on div "Listings Clear All Filters" at bounding box center [509, 292] width 967 height 435
paste input "text"
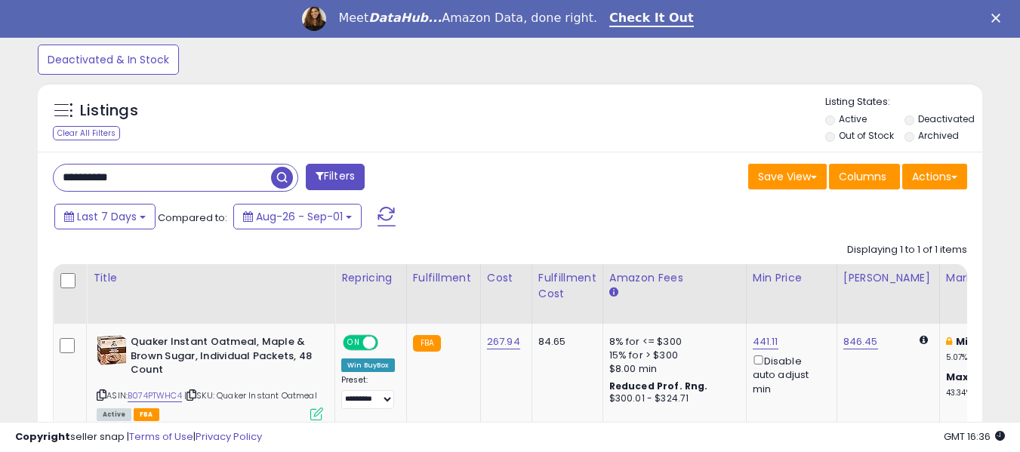
type input "**********"
click at [282, 177] on span "button" at bounding box center [282, 178] width 22 height 22
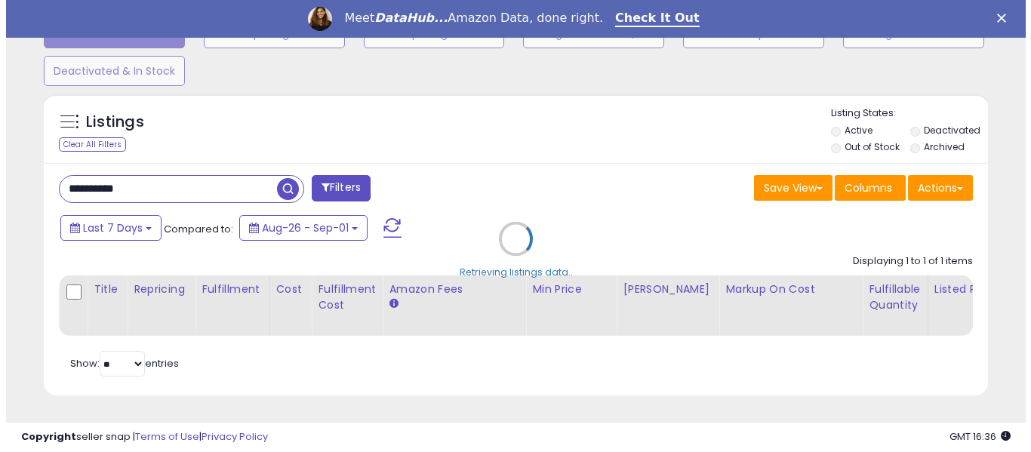
scroll to position [310, 553]
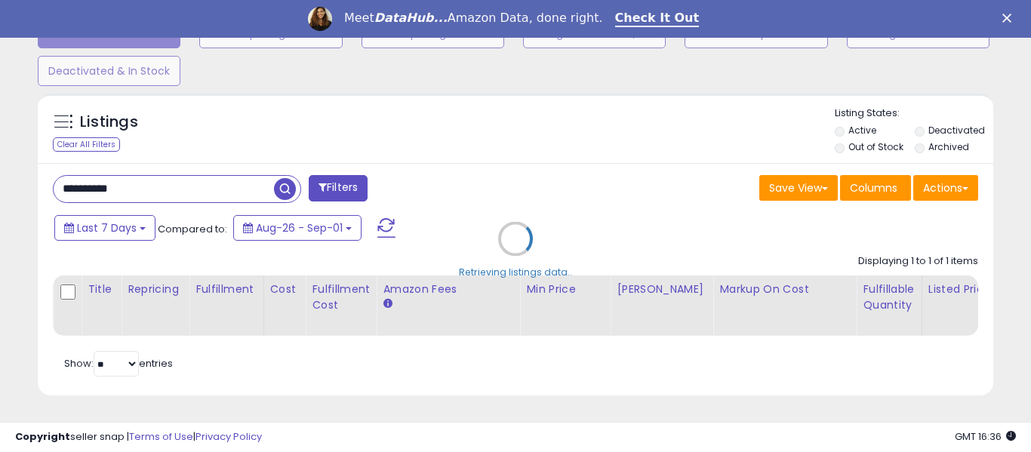
click at [288, 178] on div "Retrieving listings data.." at bounding box center [515, 250] width 978 height 328
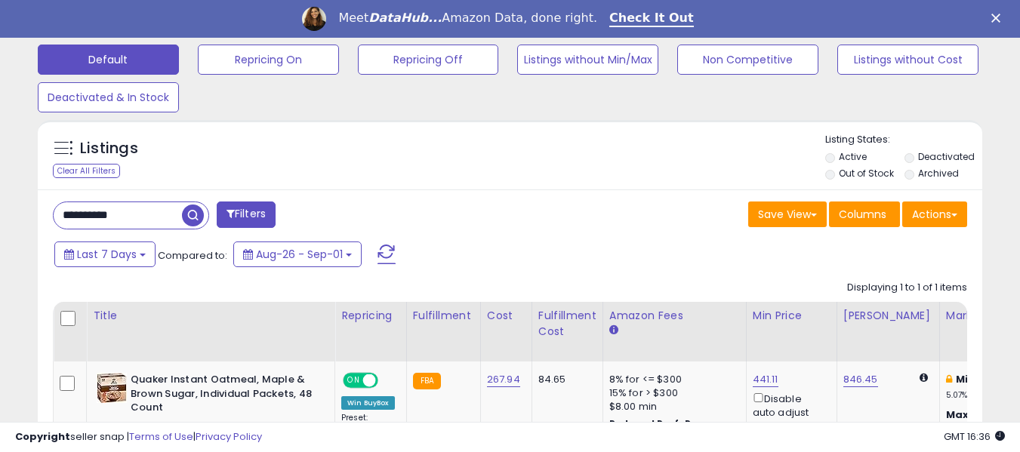
scroll to position [310, 547]
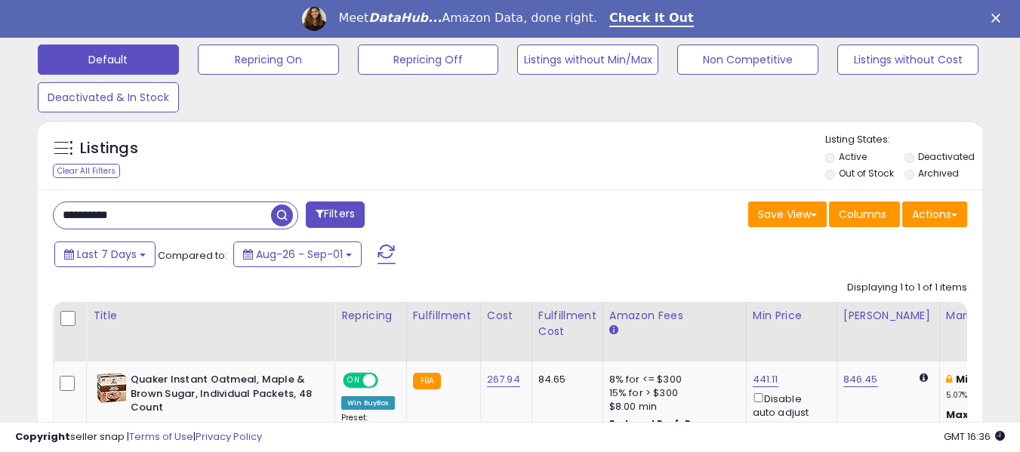
drag, startPoint x: 140, startPoint y: 217, endPoint x: 0, endPoint y: 206, distance: 140.8
click at [0, 206] on div "**********" at bounding box center [510, 101] width 1020 height 966
paste input "text"
click at [279, 218] on span "button" at bounding box center [282, 216] width 22 height 22
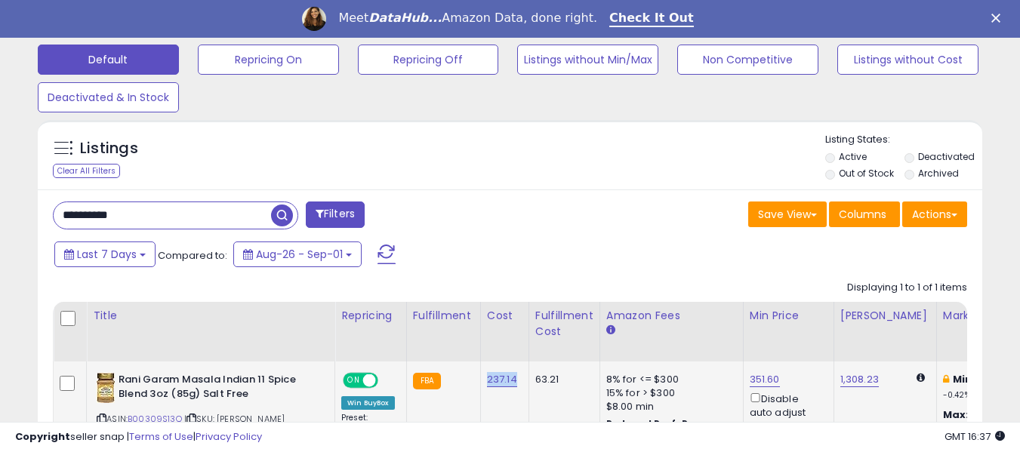
drag, startPoint x: 481, startPoint y: 384, endPoint x: 519, endPoint y: 387, distance: 38.6
click at [519, 387] on td "237.14" at bounding box center [504, 408] width 48 height 92
copy link "237.14"
drag, startPoint x: 159, startPoint y: 219, endPoint x: 20, endPoint y: 219, distance: 139.7
click at [20, 219] on div "**********" at bounding box center [510, 83] width 1005 height 901
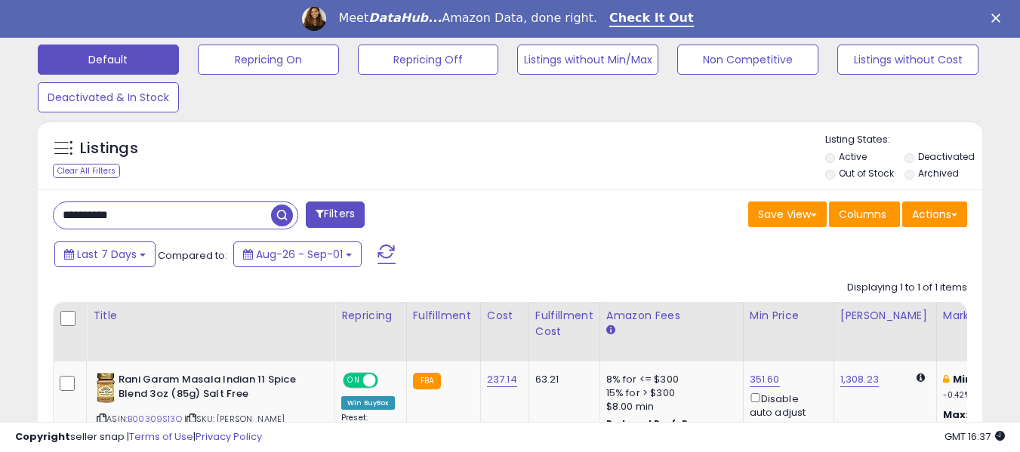
paste input "text"
click at [285, 211] on span "button" at bounding box center [282, 216] width 22 height 22
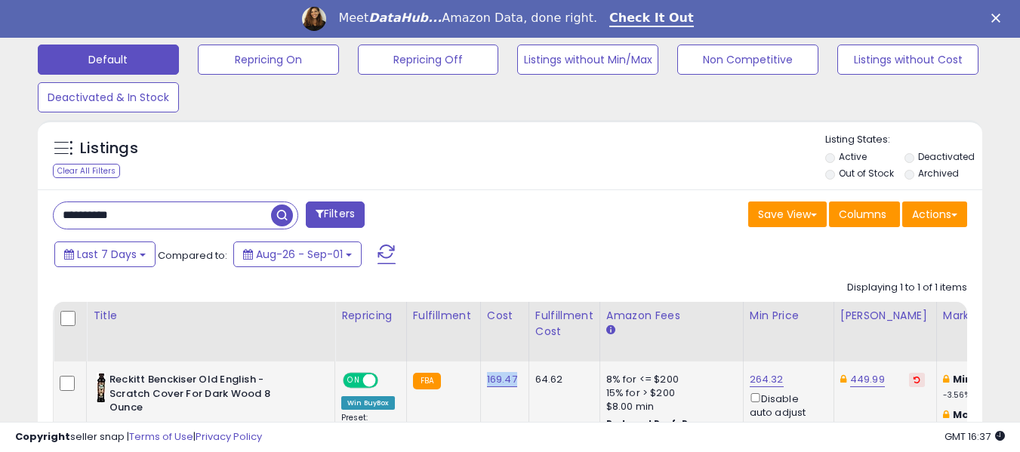
drag, startPoint x: 480, startPoint y: 384, endPoint x: 520, endPoint y: 383, distance: 40.0
click at [520, 383] on td "169.47" at bounding box center [504, 415] width 48 height 106
copy link "169.47"
drag, startPoint x: 138, startPoint y: 220, endPoint x: 17, endPoint y: 220, distance: 121.5
click at [17, 220] on div "**********" at bounding box center [510, 90] width 1005 height 914
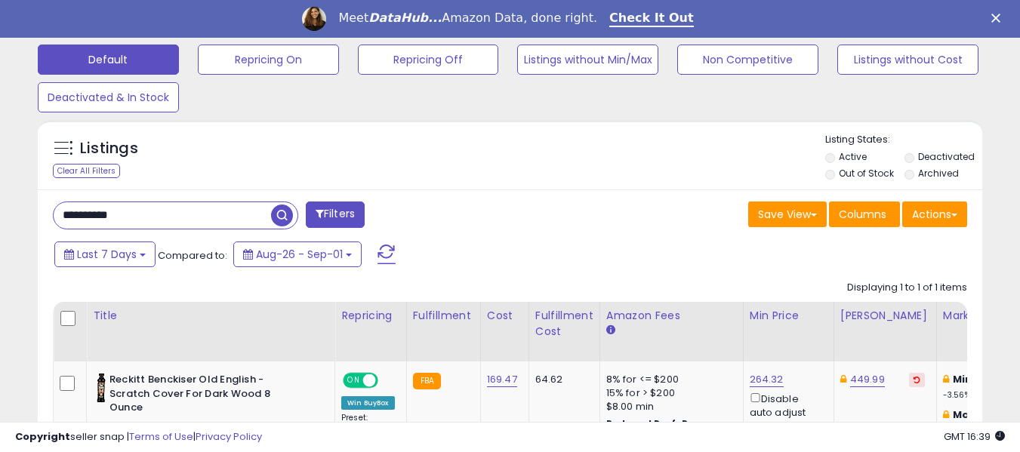
paste input "text"
click at [281, 214] on span "button" at bounding box center [282, 216] width 22 height 22
drag, startPoint x: 479, startPoint y: 387, endPoint x: 529, endPoint y: 388, distance: 50.6
copy tr "582.14"
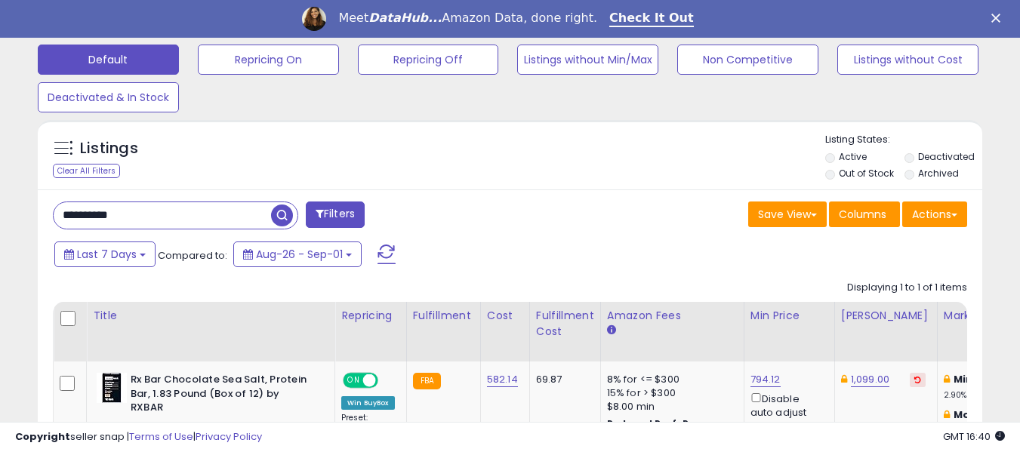
drag, startPoint x: 185, startPoint y: 226, endPoint x: 53, endPoint y: 202, distance: 134.2
click at [53, 202] on div "**********" at bounding box center [175, 216] width 245 height 28
paste input "text"
click at [276, 210] on span "button" at bounding box center [282, 216] width 22 height 22
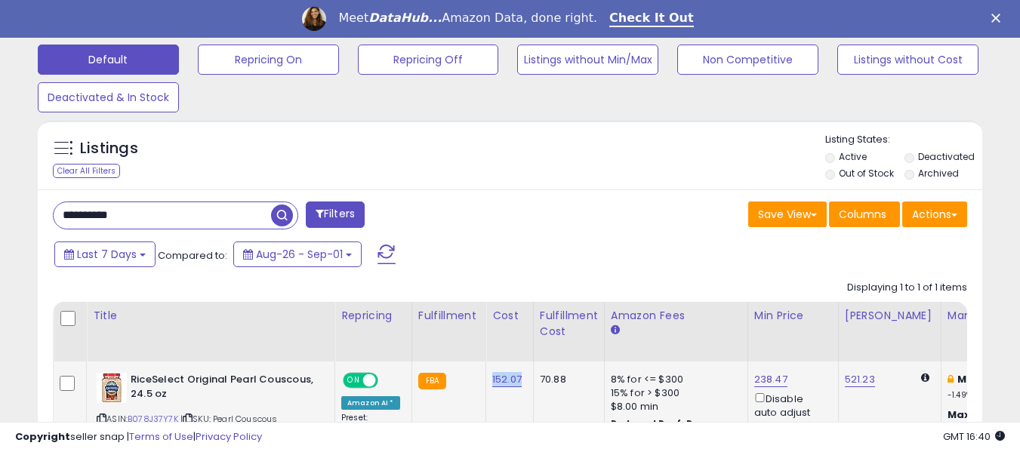
drag, startPoint x: 485, startPoint y: 378, endPoint x: 523, endPoint y: 380, distance: 37.8
click at [523, 380] on td "152.07" at bounding box center [510, 408] width 48 height 92
copy link "152.07"
drag, startPoint x: 150, startPoint y: 218, endPoint x: 48, endPoint y: 216, distance: 102.7
click at [48, 216] on div "**********" at bounding box center [276, 217] width 469 height 30
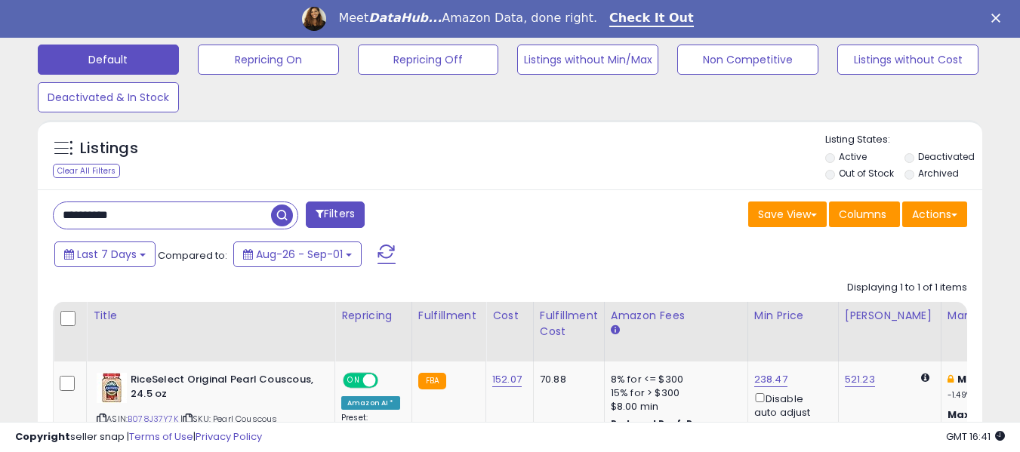
paste input "text"
click at [275, 217] on span "button" at bounding box center [282, 216] width 22 height 22
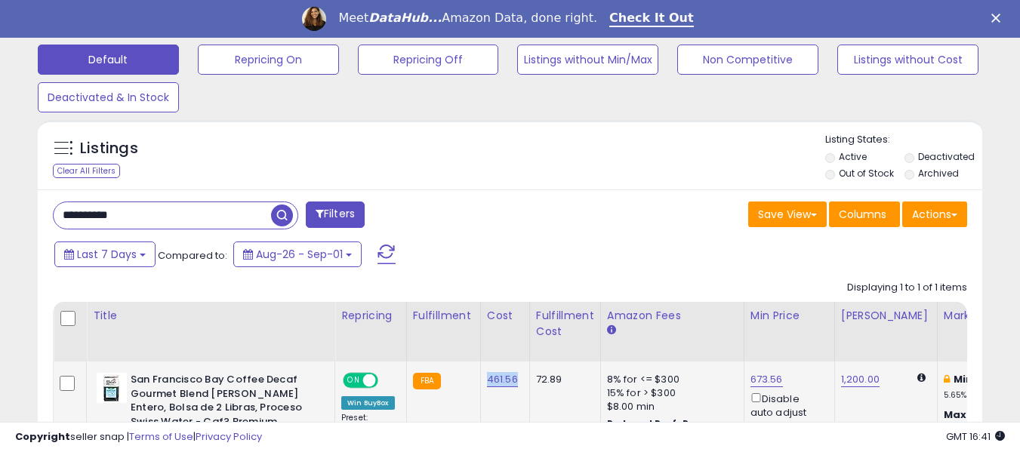
drag, startPoint x: 482, startPoint y: 386, endPoint x: 517, endPoint y: 387, distance: 35.5
click at [517, 387] on td "461.56" at bounding box center [504, 441] width 49 height 159
copy link "461.56"
drag, startPoint x: 149, startPoint y: 215, endPoint x: 0, endPoint y: 201, distance: 149.4
click at [0, 201] on div "**********" at bounding box center [510, 127] width 1020 height 1019
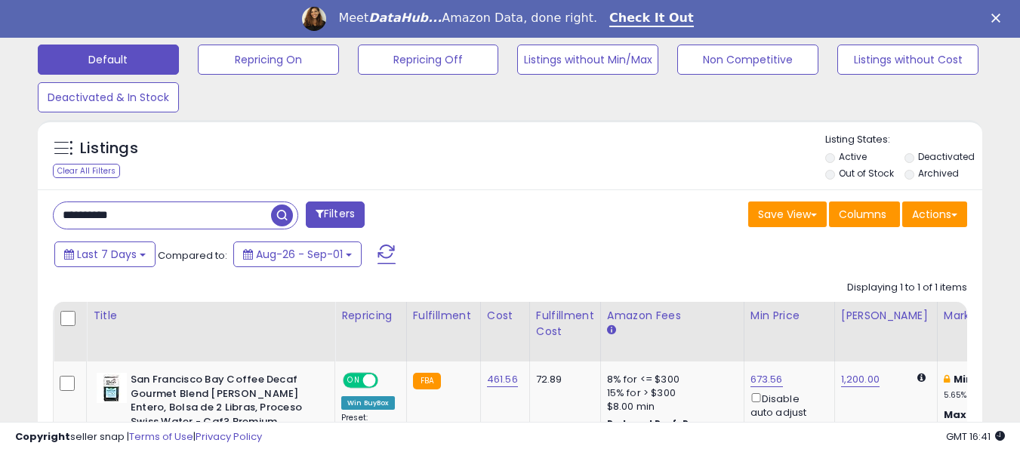
paste input "text"
click at [282, 218] on span "button" at bounding box center [282, 216] width 22 height 22
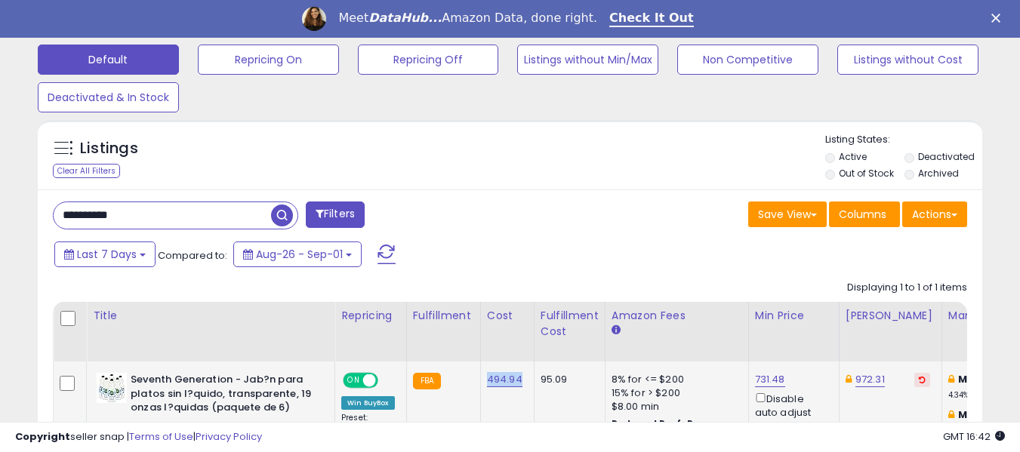
drag, startPoint x: 479, startPoint y: 384, endPoint x: 525, endPoint y: 383, distance: 45.3
click at [525, 383] on td "494.94" at bounding box center [507, 415] width 54 height 106
copy link "494.94"
drag, startPoint x: 153, startPoint y: 216, endPoint x: 6, endPoint y: 217, distance: 147.2
click at [6, 217] on div "**********" at bounding box center [510, 101] width 1020 height 966
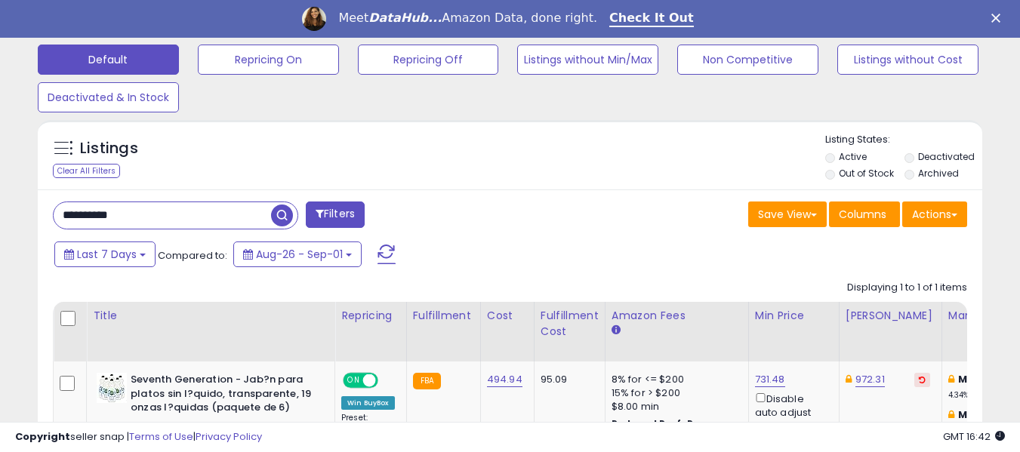
paste input "text"
click at [285, 214] on span "button" at bounding box center [282, 216] width 22 height 22
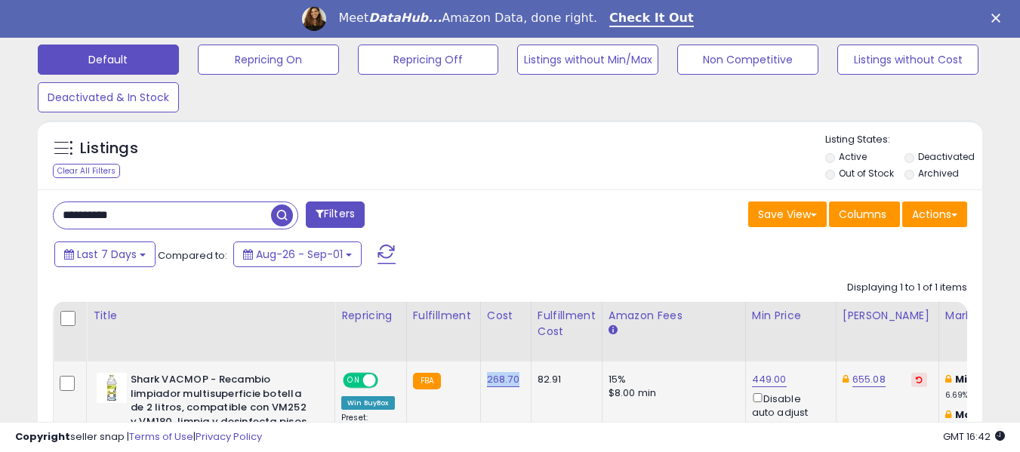
drag, startPoint x: 482, startPoint y: 384, endPoint x: 519, endPoint y: 392, distance: 37.0
click at [519, 392] on td "268.70" at bounding box center [505, 443] width 51 height 162
copy link "268.70"
drag, startPoint x: 140, startPoint y: 211, endPoint x: 22, endPoint y: 213, distance: 117.8
click at [22, 213] on div "**********" at bounding box center [510, 118] width 1005 height 970
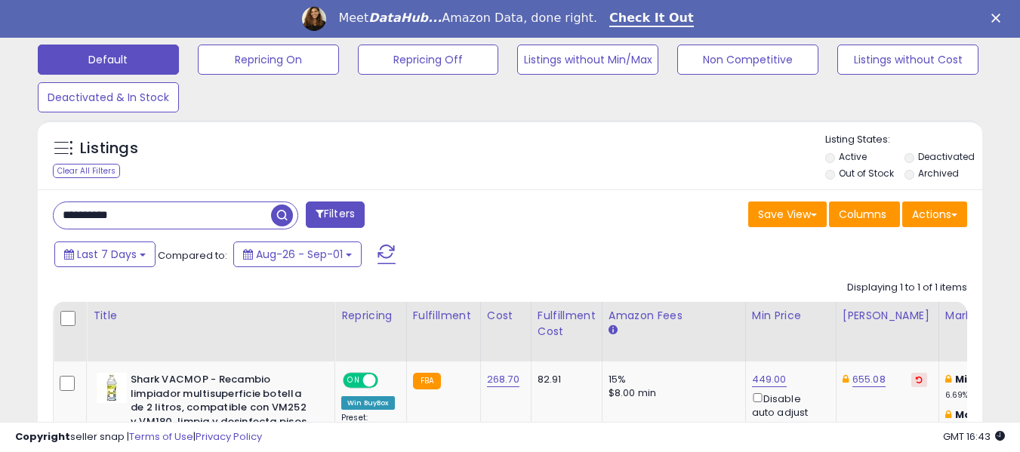
paste input "text"
click at [285, 216] on span "button" at bounding box center [282, 216] width 22 height 22
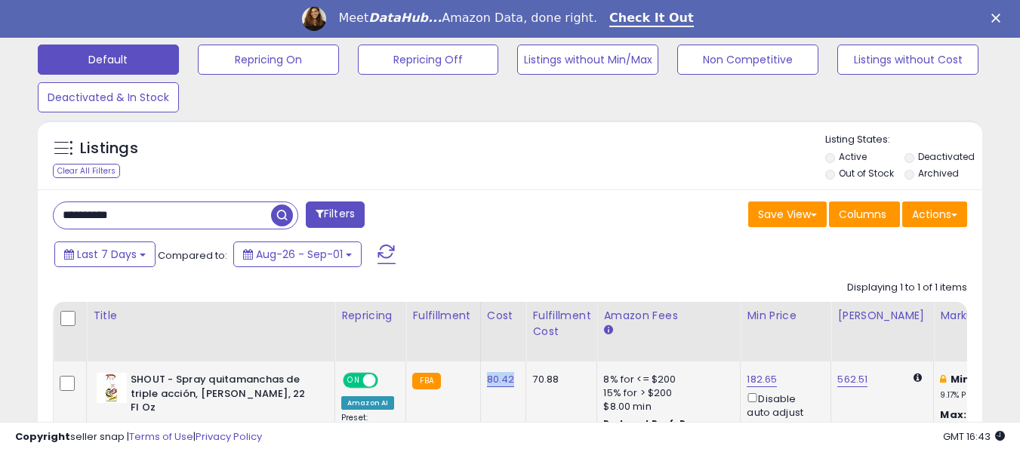
drag, startPoint x: 476, startPoint y: 385, endPoint x: 515, endPoint y: 390, distance: 38.8
click at [515, 390] on td "80.42" at bounding box center [503, 415] width 46 height 106
copy link "80.42"
drag, startPoint x: 122, startPoint y: 214, endPoint x: 41, endPoint y: 216, distance: 81.5
click at [41, 216] on div "**********" at bounding box center [510, 358] width 944 height 339
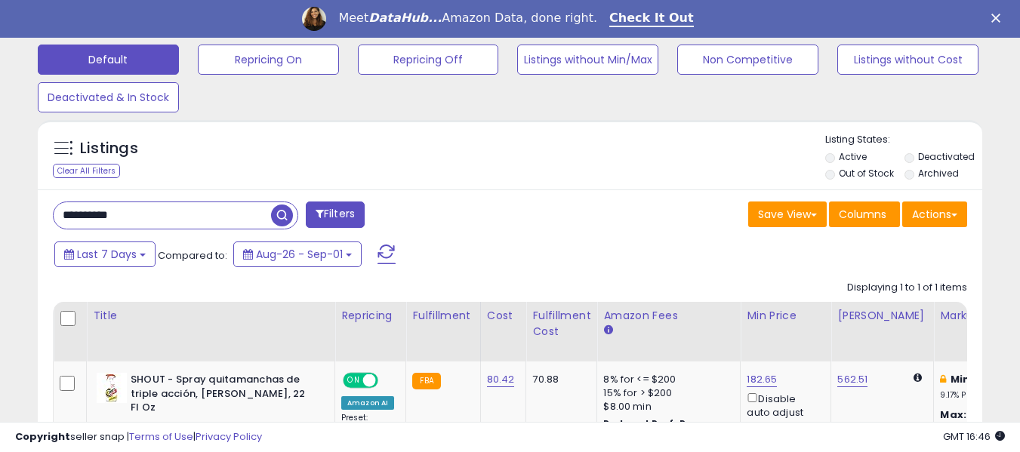
paste input "text"
click at [281, 214] on span "button" at bounding box center [282, 216] width 22 height 22
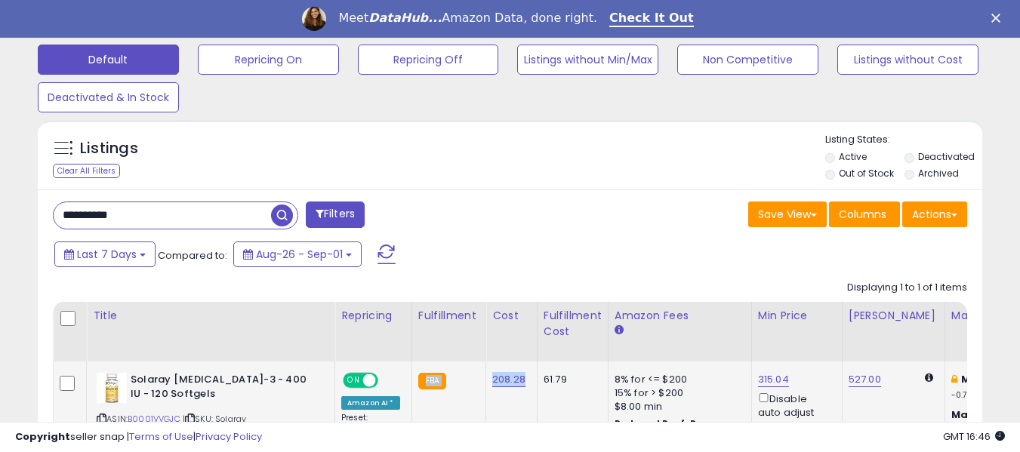
drag, startPoint x: 479, startPoint y: 384, endPoint x: 520, endPoint y: 381, distance: 41.6
click at [512, 408] on td "208.28" at bounding box center [511, 413] width 51 height 103
drag, startPoint x: 484, startPoint y: 386, endPoint x: 525, endPoint y: 385, distance: 40.8
click at [525, 385] on td "208.28" at bounding box center [511, 413] width 51 height 103
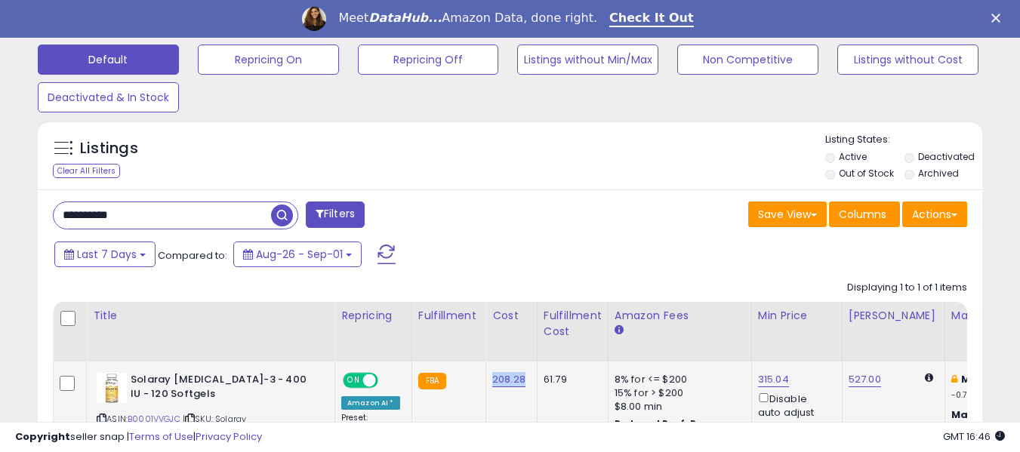
copy link "208.28"
drag, startPoint x: 143, startPoint y: 210, endPoint x: 21, endPoint y: 206, distance: 121.6
click at [21, 206] on div "**********" at bounding box center [510, 88] width 1005 height 910
paste input "text"
click at [279, 212] on span "button" at bounding box center [282, 216] width 22 height 22
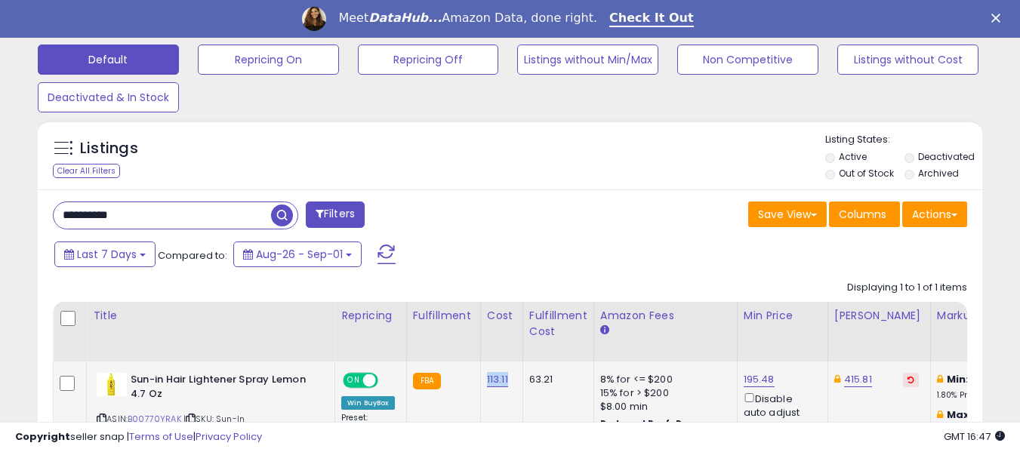
drag, startPoint x: 480, startPoint y: 384, endPoint x: 515, endPoint y: 385, distance: 34.8
click at [515, 385] on td "113.11" at bounding box center [501, 408] width 42 height 92
copy link "113.11"
drag, startPoint x: 150, startPoint y: 208, endPoint x: 32, endPoint y: 216, distance: 118.8
click at [32, 216] on div "Listings Clear All Filters" at bounding box center [509, 322] width 967 height 421
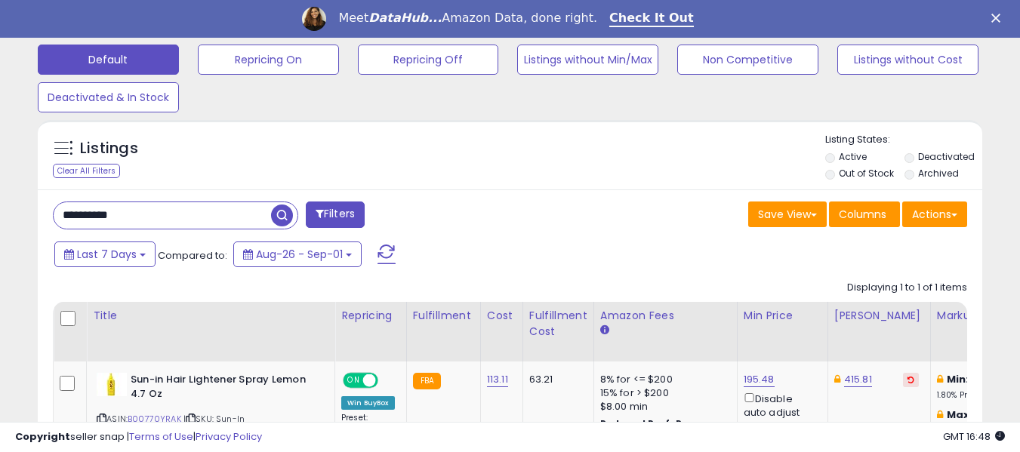
paste input "text"
click at [281, 214] on span "button" at bounding box center [282, 216] width 22 height 22
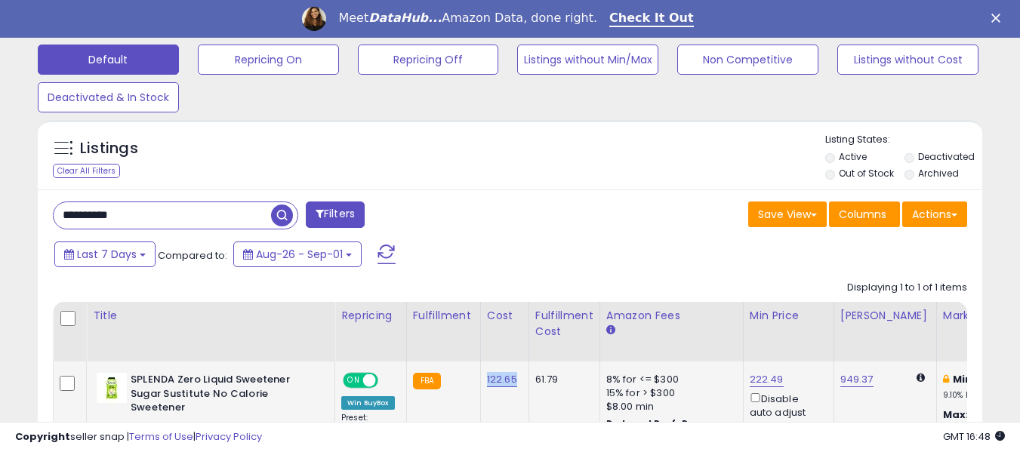
drag, startPoint x: 480, startPoint y: 384, endPoint x: 517, endPoint y: 388, distance: 37.2
click at [517, 388] on td "122.65" at bounding box center [504, 415] width 48 height 106
drag, startPoint x: 149, startPoint y: 214, endPoint x: 0, endPoint y: 220, distance: 149.6
click at [0, 220] on div "**********" at bounding box center [510, 101] width 1020 height 966
paste input "text"
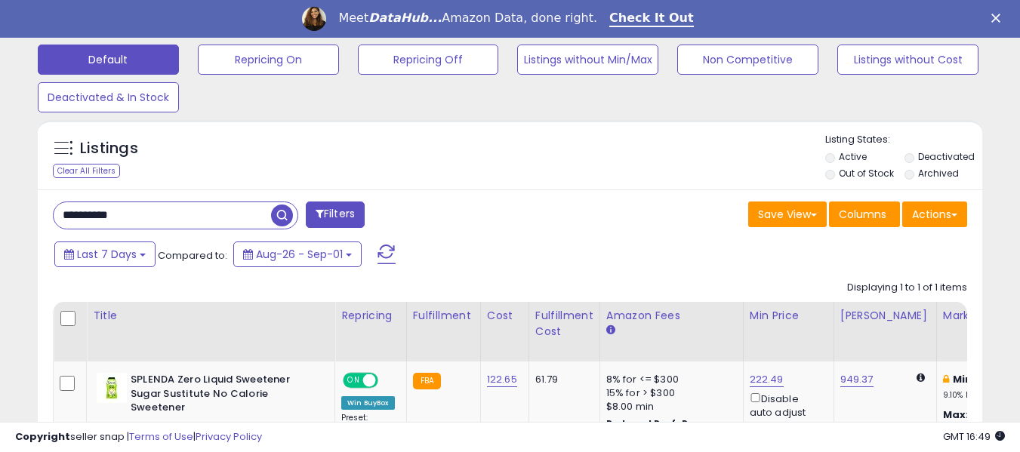
click at [279, 211] on span "button" at bounding box center [282, 216] width 22 height 22
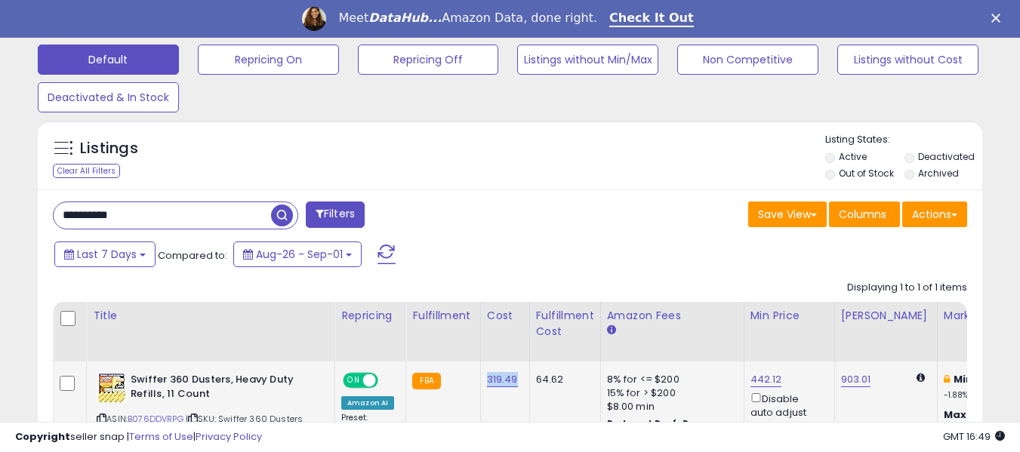
drag, startPoint x: 479, startPoint y: 387, endPoint x: 516, endPoint y: 387, distance: 37.0
click at [516, 387] on td "319.49" at bounding box center [504, 408] width 49 height 92
drag, startPoint x: 147, startPoint y: 211, endPoint x: 0, endPoint y: 217, distance: 147.3
click at [0, 217] on div "**********" at bounding box center [510, 95] width 1020 height 954
paste input "text"
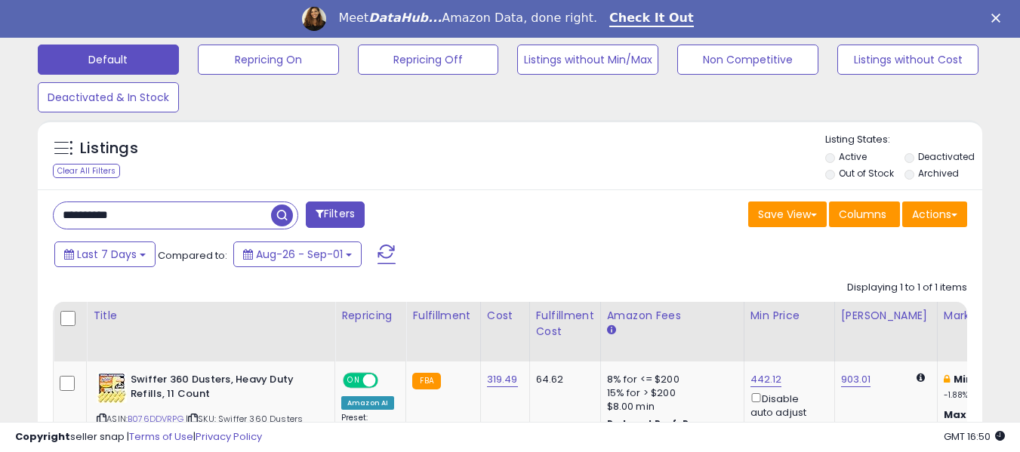
click at [277, 217] on span "button" at bounding box center [282, 216] width 22 height 22
drag, startPoint x: 479, startPoint y: 382, endPoint x: 522, endPoint y: 384, distance: 43.8
click at [522, 384] on td "283.41" at bounding box center [504, 413] width 49 height 103
drag, startPoint x: 139, startPoint y: 220, endPoint x: 0, endPoint y: 202, distance: 140.0
click at [0, 202] on div "**********" at bounding box center [510, 99] width 1020 height 963
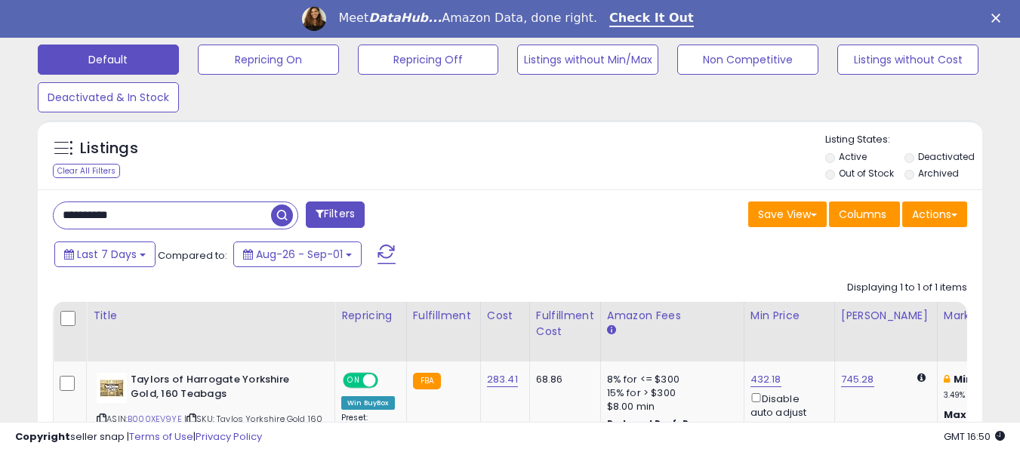
paste input "text"
click at [283, 215] on span "button" at bounding box center [282, 216] width 22 height 22
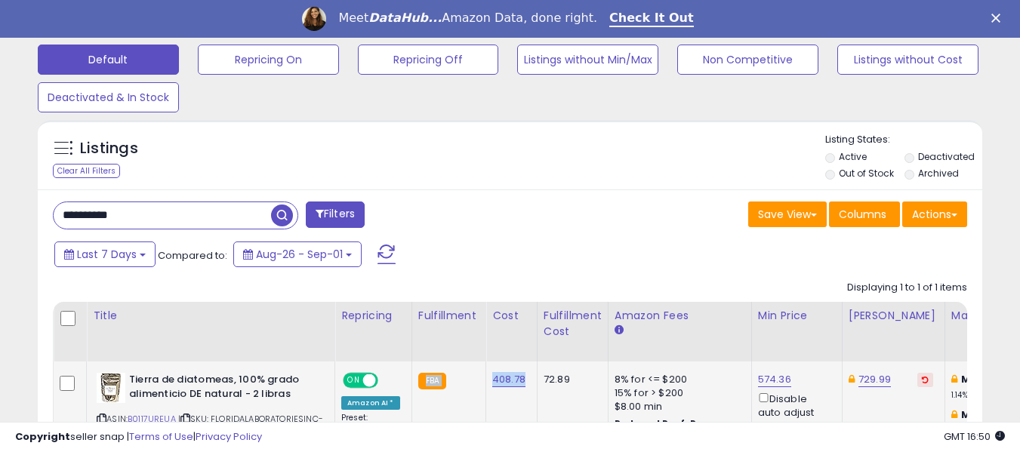
drag, startPoint x: 480, startPoint y: 384, endPoint x: 526, endPoint y: 394, distance: 47.2
drag, startPoint x: 517, startPoint y: 401, endPoint x: 484, endPoint y: 387, distance: 36.2
click at [517, 402] on td "408.78" at bounding box center [511, 413] width 51 height 103
click at [486, 381] on td "408.78" at bounding box center [511, 413] width 51 height 103
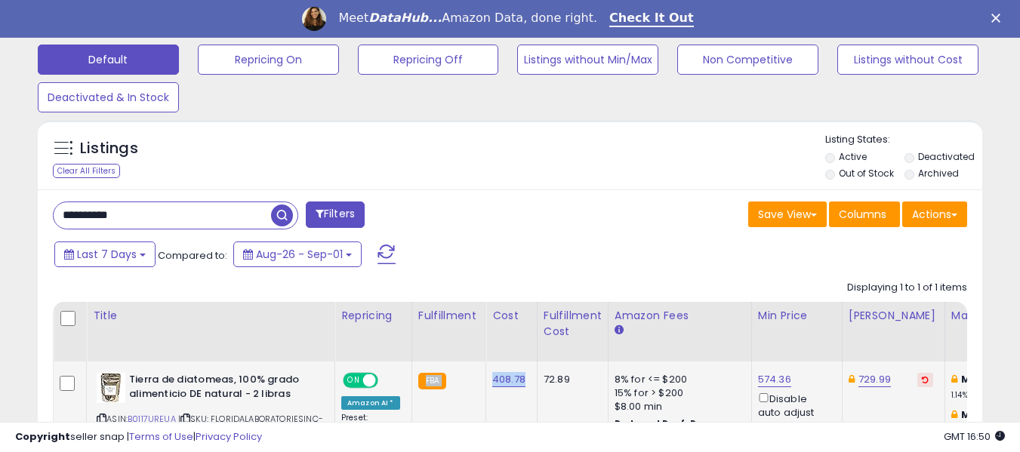
click at [498, 407] on td "408.78" at bounding box center [511, 413] width 51 height 103
click at [498, 394] on td "408.78" at bounding box center [511, 413] width 51 height 103
drag, startPoint x: 483, startPoint y: 381, endPoint x: 533, endPoint y: 387, distance: 50.2
drag, startPoint x: 133, startPoint y: 218, endPoint x: 5, endPoint y: 216, distance: 127.6
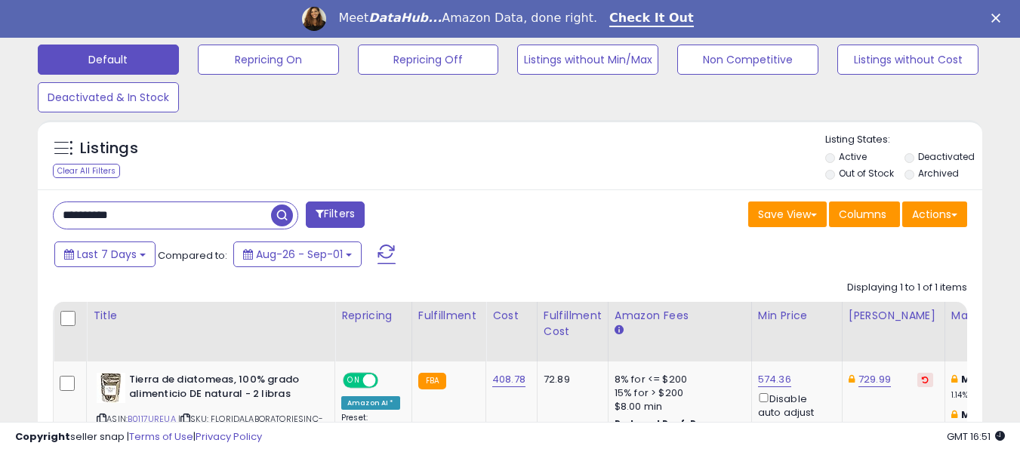
click at [5, 217] on div "**********" at bounding box center [510, 99] width 1020 height 963
paste input "text"
click at [282, 213] on span "button" at bounding box center [282, 216] width 22 height 22
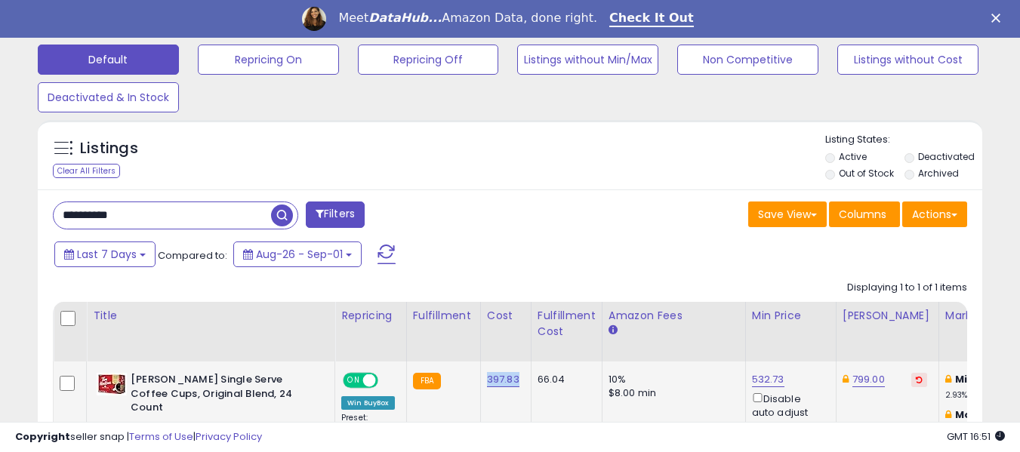
drag, startPoint x: 482, startPoint y: 384, endPoint x: 519, endPoint y: 384, distance: 36.2
click at [519, 384] on td "397.83" at bounding box center [505, 415] width 51 height 106
drag, startPoint x: 178, startPoint y: 222, endPoint x: 2, endPoint y: 198, distance: 177.6
click at [2, 198] on div "**********" at bounding box center [510, 101] width 1020 height 966
paste input "text"
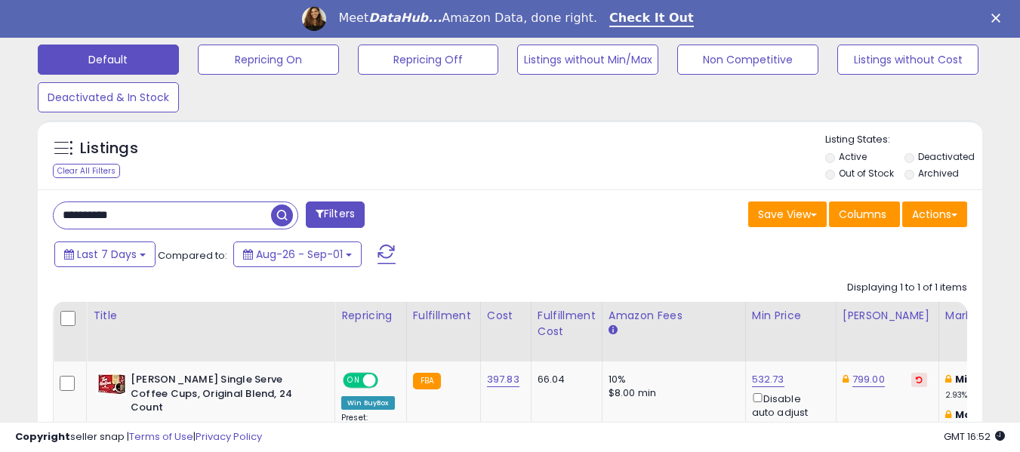
click at [282, 217] on span "button" at bounding box center [282, 216] width 22 height 22
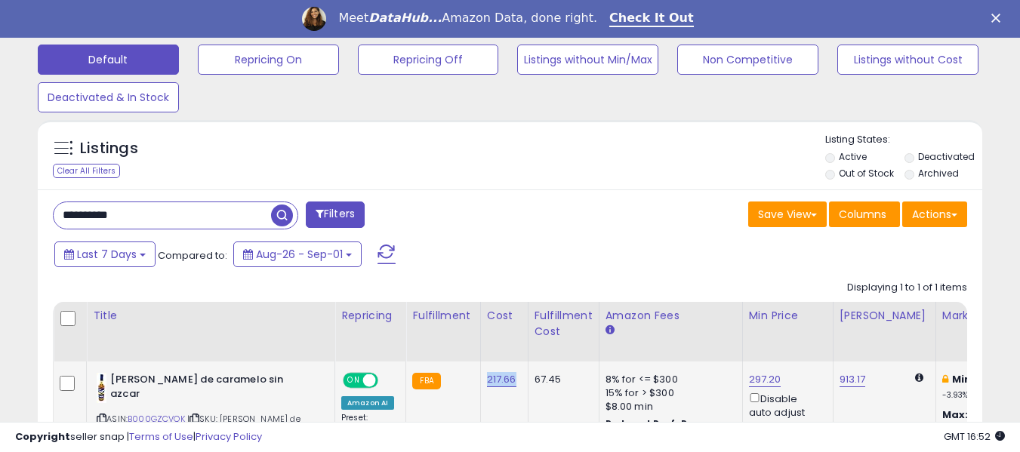
drag, startPoint x: 479, startPoint y: 389, endPoint x: 514, endPoint y: 386, distance: 35.6
click at [514, 386] on td "217.66" at bounding box center [504, 413] width 48 height 103
drag, startPoint x: 151, startPoint y: 214, endPoint x: 35, endPoint y: 204, distance: 116.7
click at [35, 204] on div "Listings Clear All Filters" at bounding box center [509, 327] width 967 height 431
paste input "text"
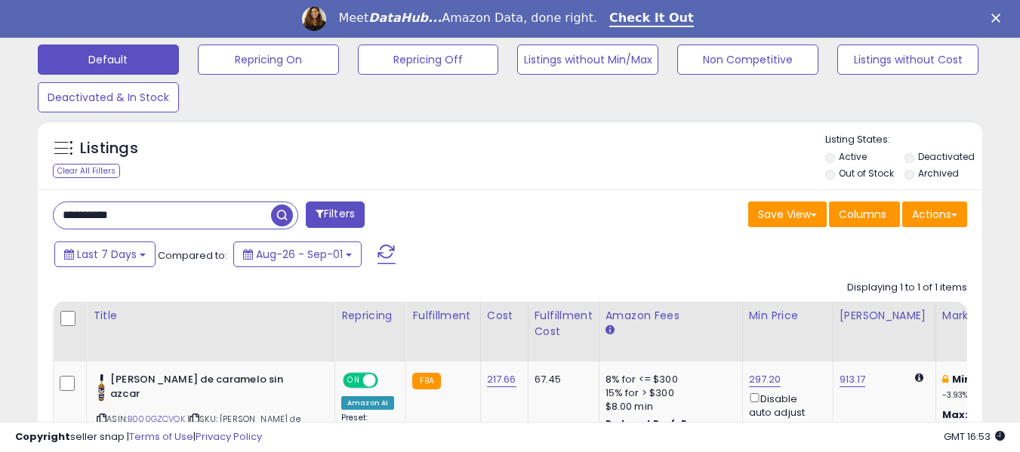
click at [285, 215] on span "button" at bounding box center [282, 216] width 22 height 22
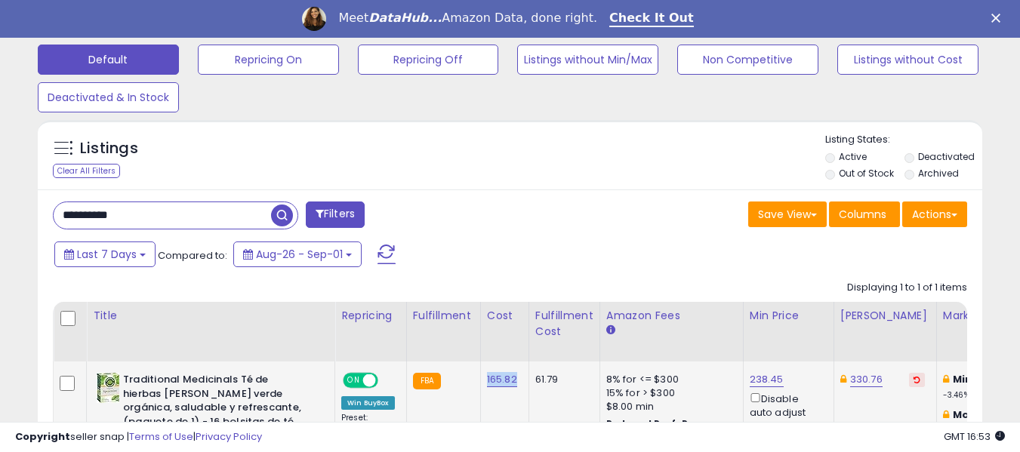
drag, startPoint x: 482, startPoint y: 380, endPoint x: 514, endPoint y: 386, distance: 33.0
click at [514, 386] on td "165.82" at bounding box center [504, 421] width 48 height 119
drag, startPoint x: 131, startPoint y: 212, endPoint x: 7, endPoint y: 208, distance: 124.6
click at [7, 208] on div "**********" at bounding box center [510, 108] width 1020 height 981
paste input "text"
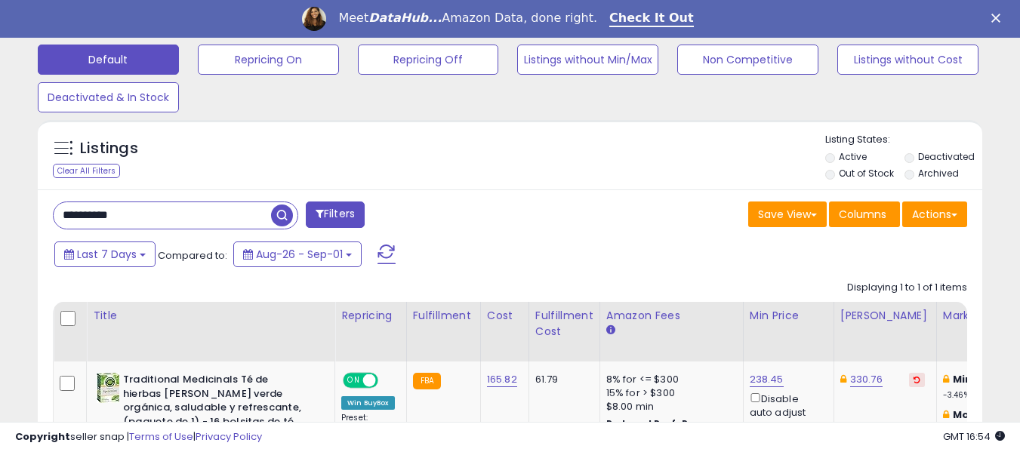
click at [276, 216] on span "button" at bounding box center [282, 216] width 22 height 22
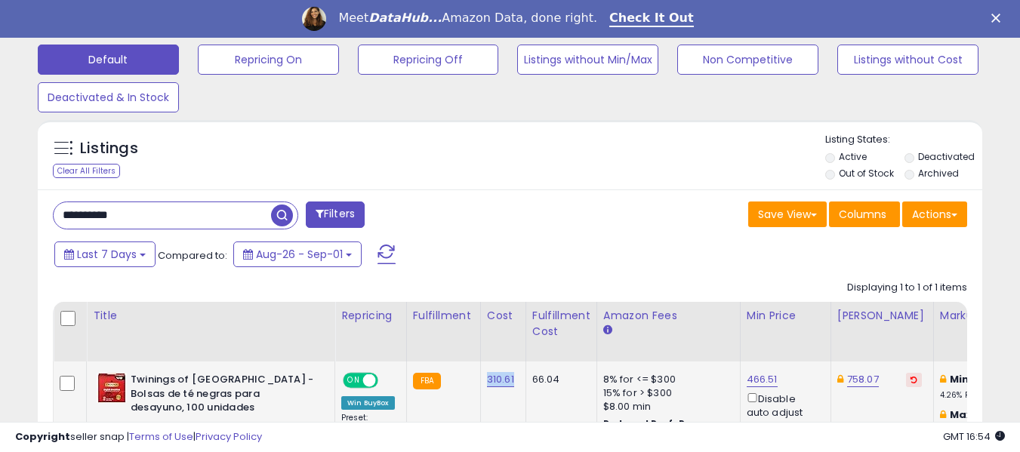
drag, startPoint x: 482, startPoint y: 386, endPoint x: 515, endPoint y: 385, distance: 33.2
click at [515, 385] on td "310.61" at bounding box center [502, 420] width 45 height 116
drag, startPoint x: 135, startPoint y: 220, endPoint x: 28, endPoint y: 210, distance: 107.7
click at [28, 210] on div "Listings Clear All Filters" at bounding box center [509, 334] width 967 height 445
paste input "text"
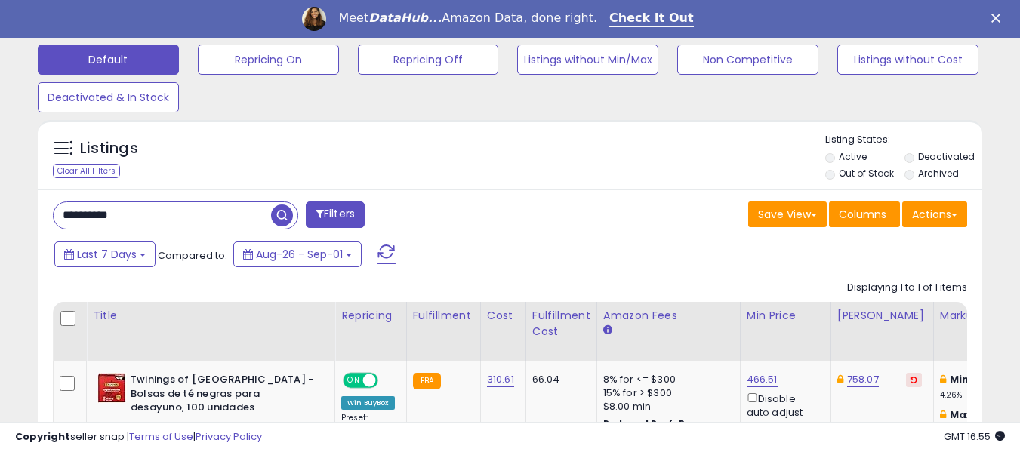
click at [277, 213] on span "button" at bounding box center [282, 216] width 22 height 22
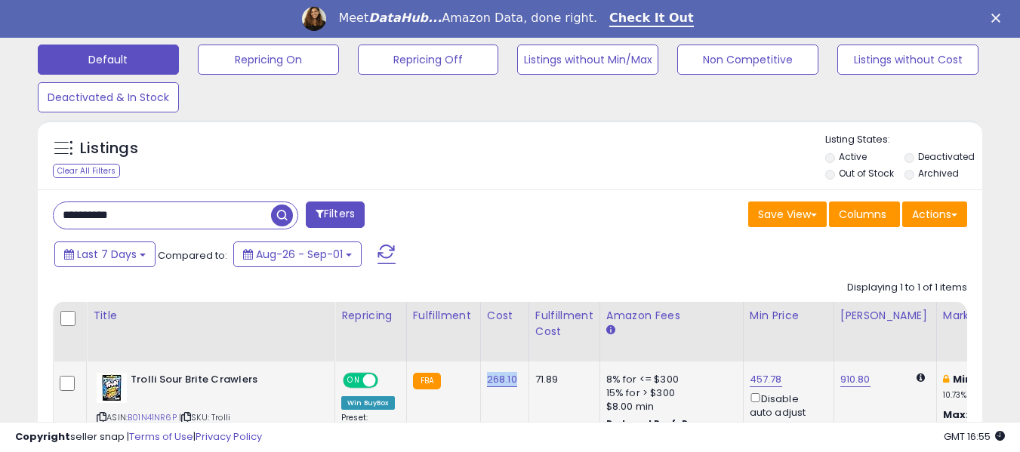
drag, startPoint x: 488, startPoint y: 380, endPoint x: 521, endPoint y: 386, distance: 33.0
click at [521, 386] on td "268.10" at bounding box center [504, 408] width 48 height 92
drag, startPoint x: 131, startPoint y: 218, endPoint x: 41, endPoint y: 218, distance: 90.6
click at [44, 218] on div "**********" at bounding box center [276, 217] width 469 height 30
paste input "text"
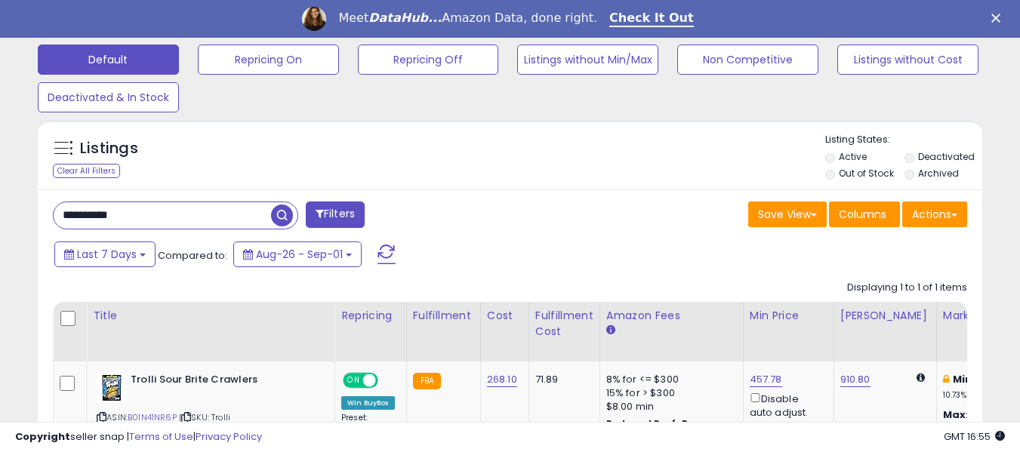
click at [283, 214] on span "button" at bounding box center [282, 216] width 22 height 22
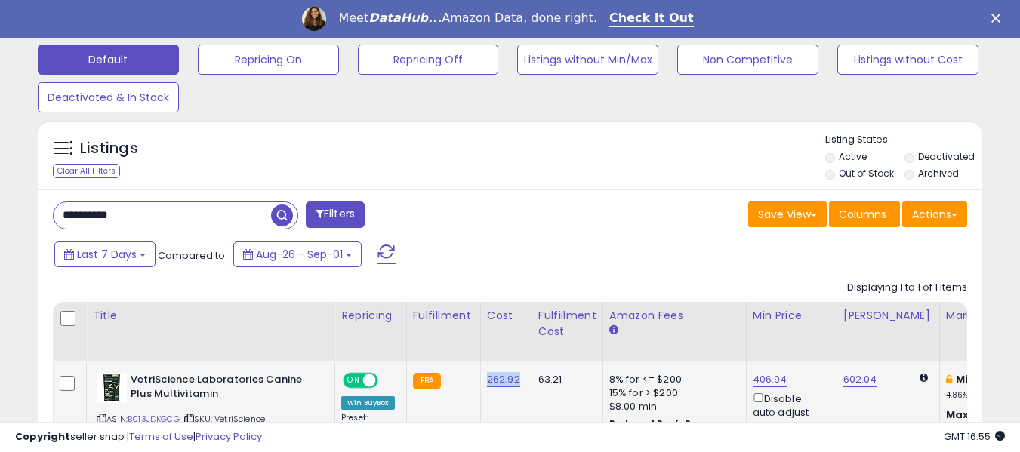
drag, startPoint x: 490, startPoint y: 383, endPoint x: 523, endPoint y: 384, distance: 33.2
click at [523, 384] on td "262.92" at bounding box center [505, 408] width 51 height 92
drag, startPoint x: 54, startPoint y: 216, endPoint x: 0, endPoint y: 208, distance: 54.1
click at [0, 208] on div "**********" at bounding box center [510, 95] width 1020 height 954
paste input "text"
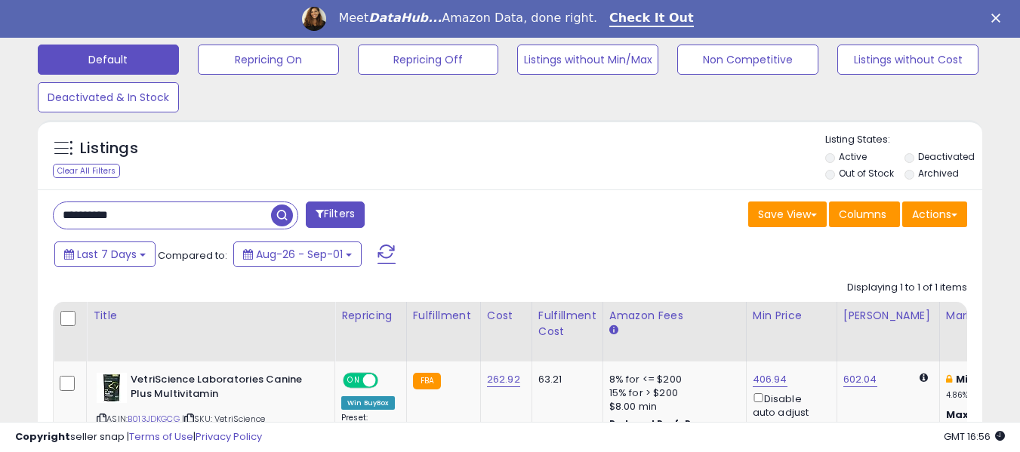
click at [282, 215] on span "button" at bounding box center [282, 216] width 22 height 22
drag, startPoint x: 481, startPoint y: 385, endPoint x: 517, endPoint y: 388, distance: 36.4
click at [517, 388] on td "216.84" at bounding box center [504, 408] width 49 height 92
drag, startPoint x: 25, startPoint y: 195, endPoint x: 0, endPoint y: 186, distance: 26.5
click at [0, 186] on div "**********" at bounding box center [510, 95] width 1020 height 954
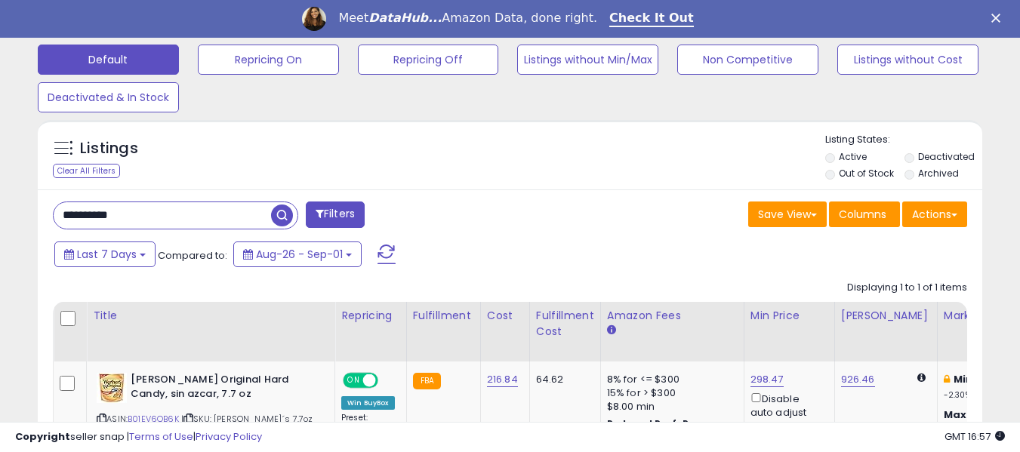
paste input "text"
click at [285, 220] on span "button" at bounding box center [282, 216] width 22 height 22
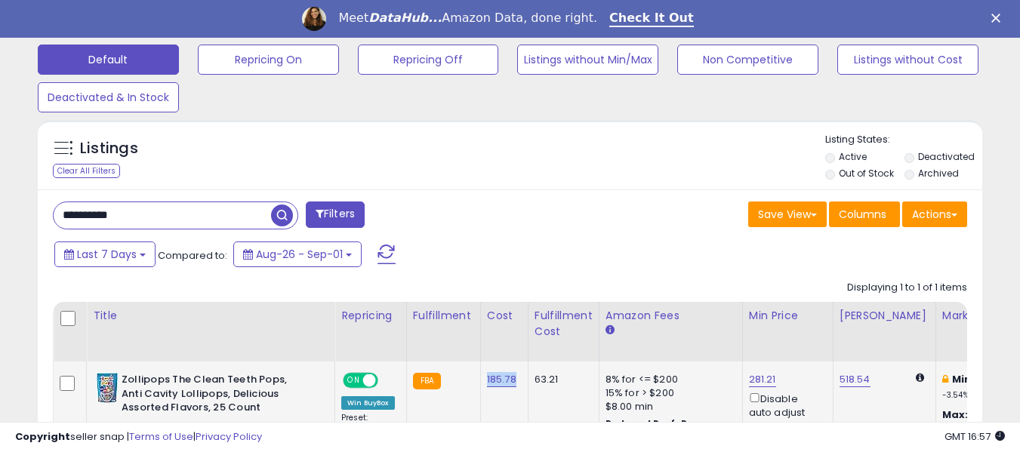
drag, startPoint x: 480, startPoint y: 381, endPoint x: 517, endPoint y: 387, distance: 37.6
click at [517, 387] on td "185.78" at bounding box center [504, 415] width 48 height 106
drag, startPoint x: 156, startPoint y: 210, endPoint x: 0, endPoint y: 215, distance: 155.6
click at [0, 215] on div "**********" at bounding box center [510, 101] width 1020 height 966
paste input "text"
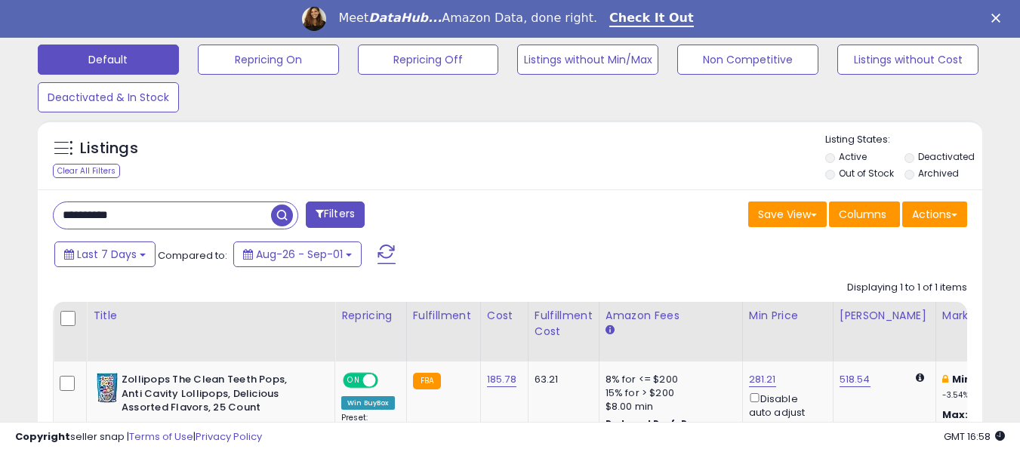
click at [281, 211] on span "button" at bounding box center [282, 216] width 22 height 22
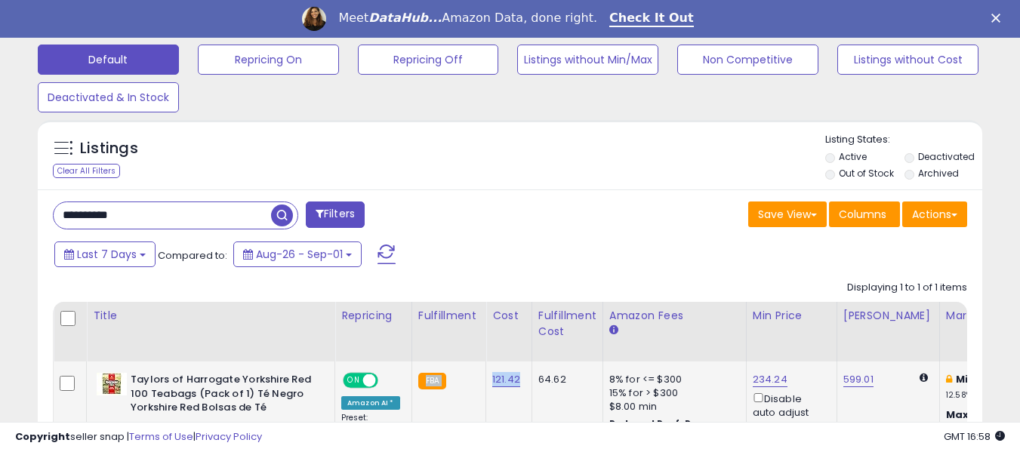
drag, startPoint x: 479, startPoint y: 384, endPoint x: 524, endPoint y: 384, distance: 45.3
click at [518, 401] on td "121.42" at bounding box center [509, 415] width 46 height 106
drag, startPoint x: 485, startPoint y: 381, endPoint x: 521, endPoint y: 384, distance: 36.4
click at [521, 384] on td "121.42" at bounding box center [509, 415] width 46 height 106
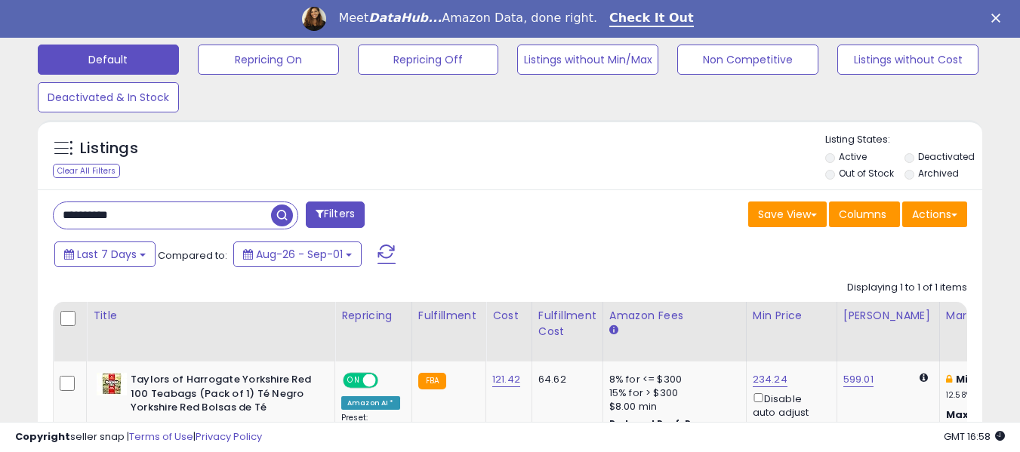
drag, startPoint x: 144, startPoint y: 219, endPoint x: 56, endPoint y: 208, distance: 89.0
click at [56, 208] on input "**********" at bounding box center [162, 215] width 217 height 26
paste input "text"
click at [360, 216] on button "Filters" at bounding box center [335, 215] width 59 height 26
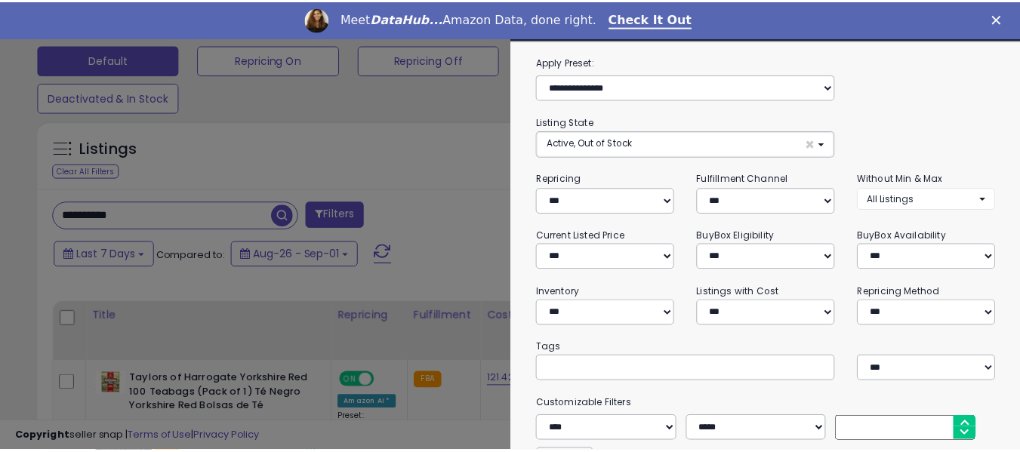
scroll to position [310, 553]
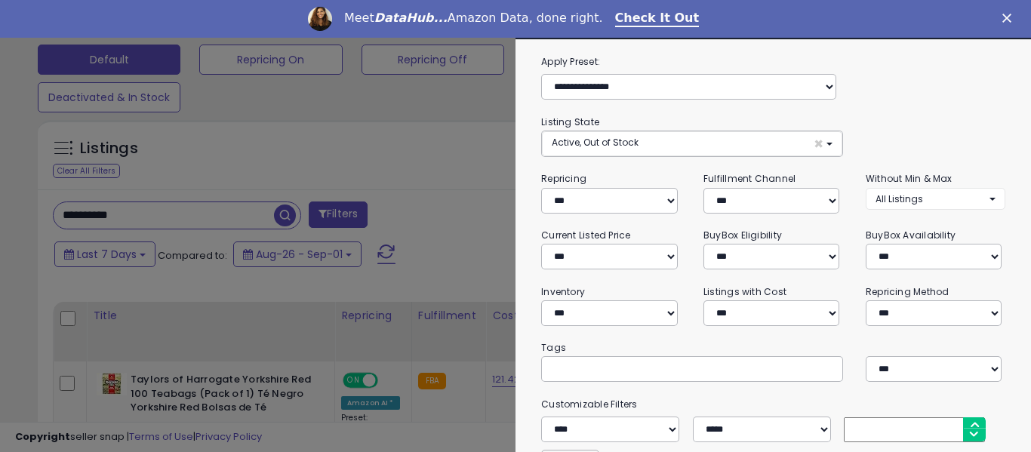
drag, startPoint x: 445, startPoint y: 247, endPoint x: 432, endPoint y: 242, distance: 14.3
click at [445, 247] on div at bounding box center [515, 226] width 1031 height 452
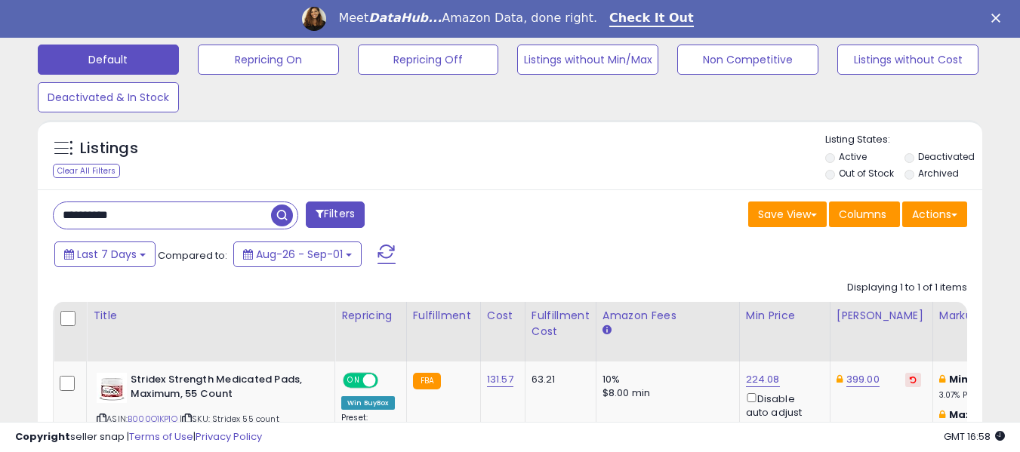
scroll to position [310, 547]
click at [279, 220] on span "button" at bounding box center [282, 216] width 22 height 22
drag, startPoint x: 477, startPoint y: 384, endPoint x: 517, endPoint y: 383, distance: 40.0
click at [512, 392] on td "131.57" at bounding box center [502, 408] width 45 height 92
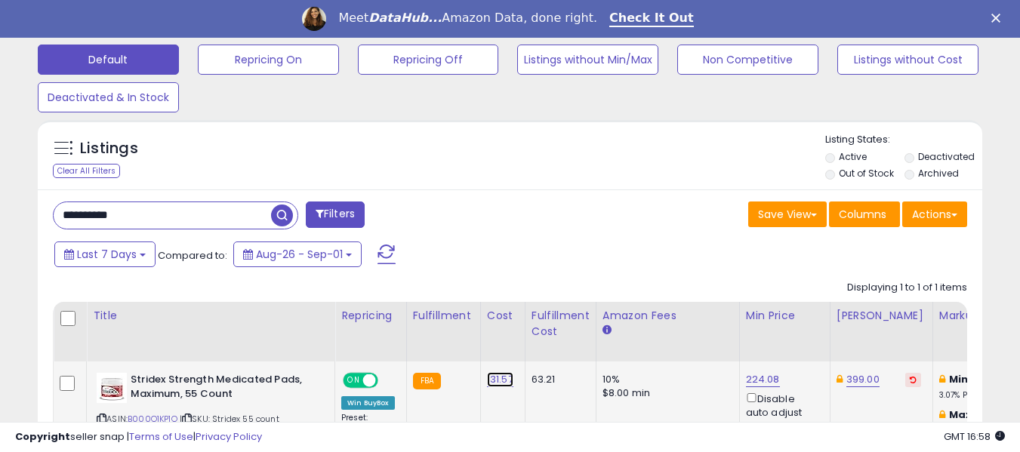
click at [487, 384] on link "131.57" at bounding box center [500, 379] width 26 height 15
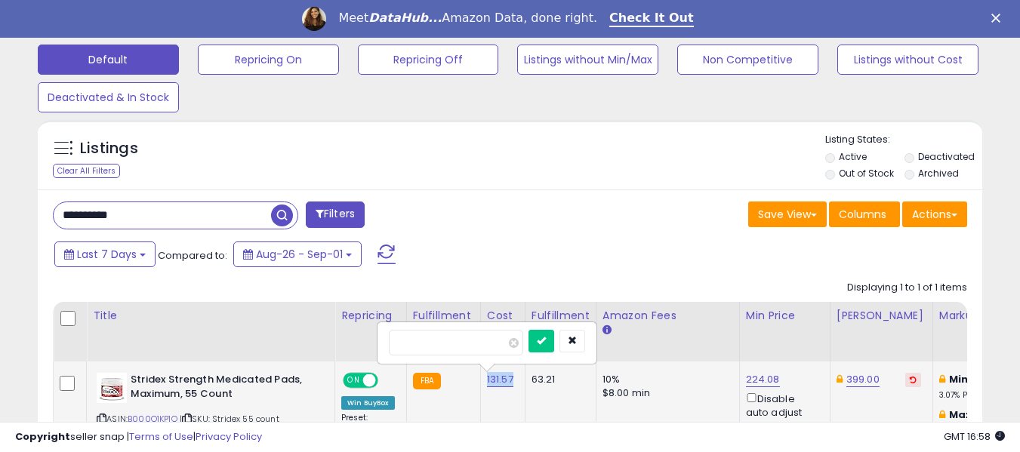
drag, startPoint x: 481, startPoint y: 384, endPoint x: 516, endPoint y: 384, distance: 34.7
click at [516, 384] on td "131.57 ******" at bounding box center [502, 408] width 45 height 92
drag, startPoint x: 46, startPoint y: 213, endPoint x: 11, endPoint y: 207, distance: 35.2
click at [11, 207] on div "**********" at bounding box center [510, 83] width 1005 height 901
paste input "text"
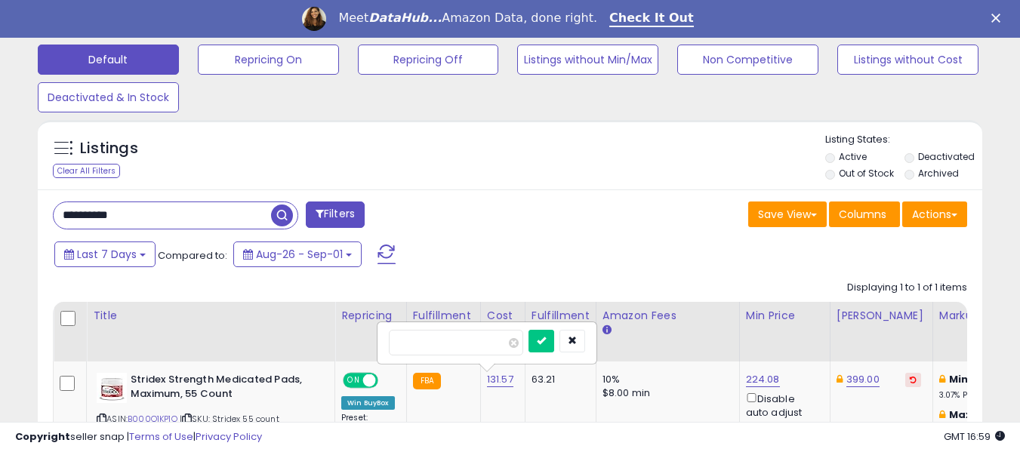
click at [279, 220] on span "button" at bounding box center [282, 216] width 22 height 22
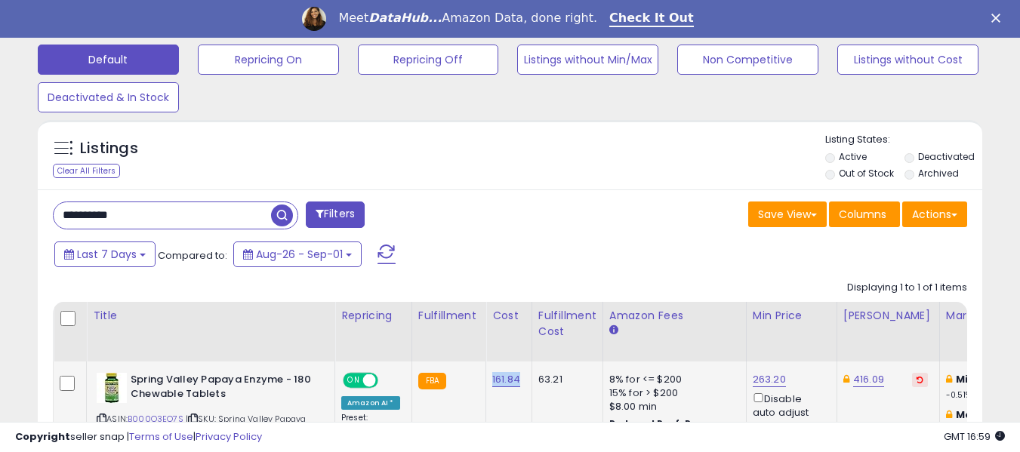
drag, startPoint x: 484, startPoint y: 384, endPoint x: 525, endPoint y: 384, distance: 40.8
click at [525, 384] on td "161.84" at bounding box center [509, 413] width 46 height 103
drag, startPoint x: 143, startPoint y: 216, endPoint x: 7, endPoint y: 213, distance: 135.9
click at [7, 213] on div "**********" at bounding box center [510, 99] width 1020 height 963
paste input "text"
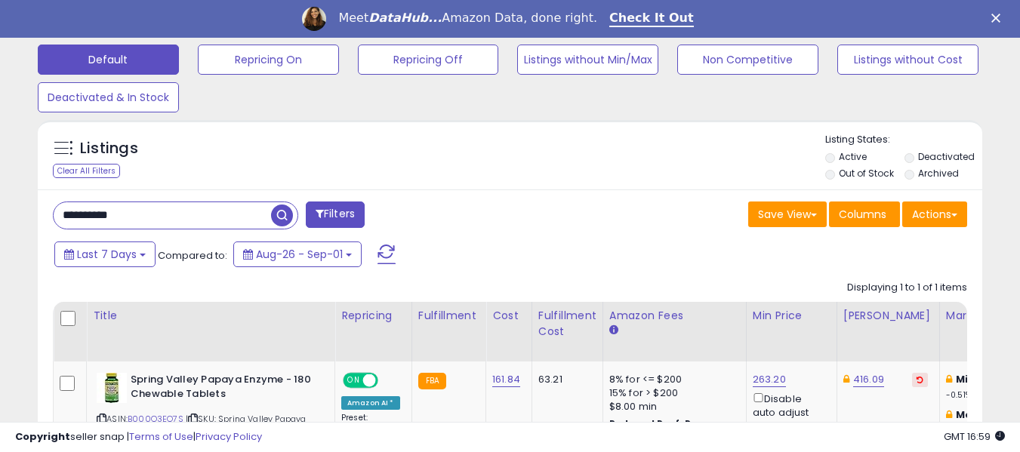
click at [278, 213] on span "button" at bounding box center [282, 216] width 22 height 22
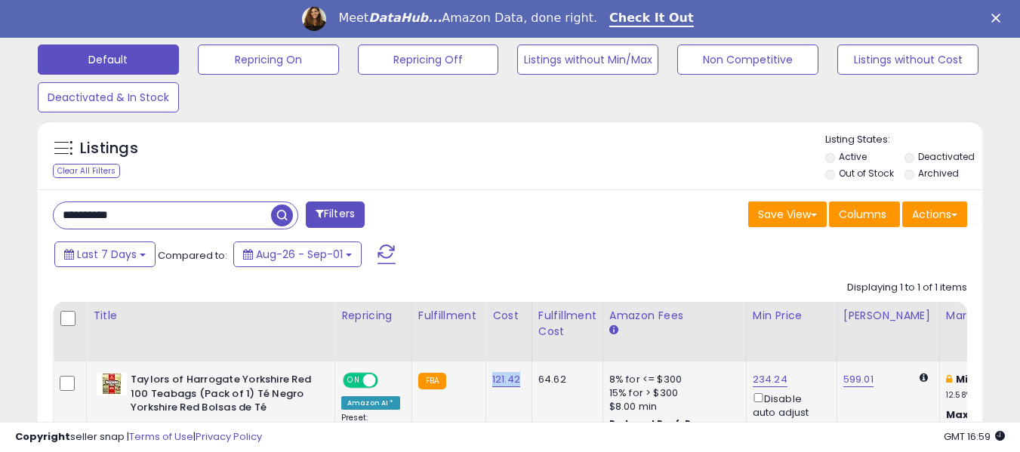
drag, startPoint x: 481, startPoint y: 386, endPoint x: 519, endPoint y: 384, distance: 37.8
click at [519, 384] on td "121.42" at bounding box center [509, 415] width 46 height 106
drag, startPoint x: 151, startPoint y: 219, endPoint x: 48, endPoint y: 217, distance: 103.5
click at [48, 217] on div "**********" at bounding box center [276, 217] width 469 height 30
paste input "text"
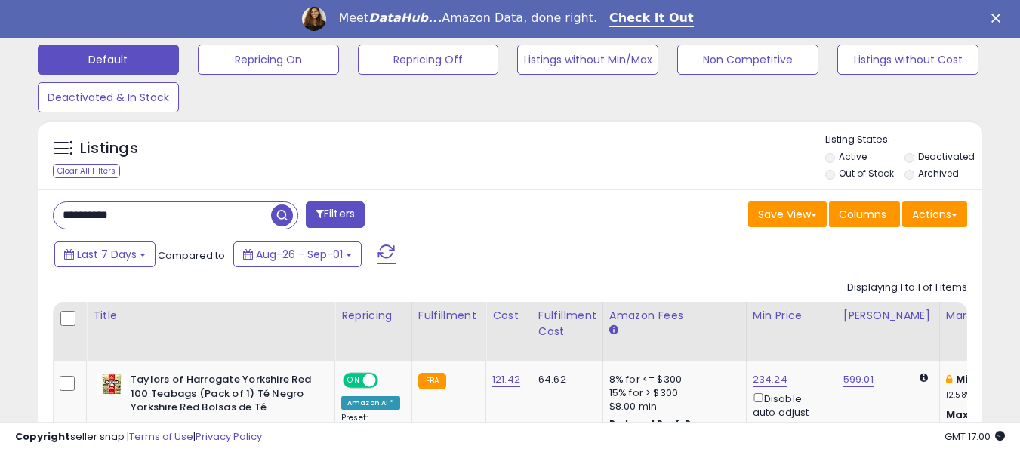
click at [276, 219] on span "button" at bounding box center [282, 216] width 22 height 22
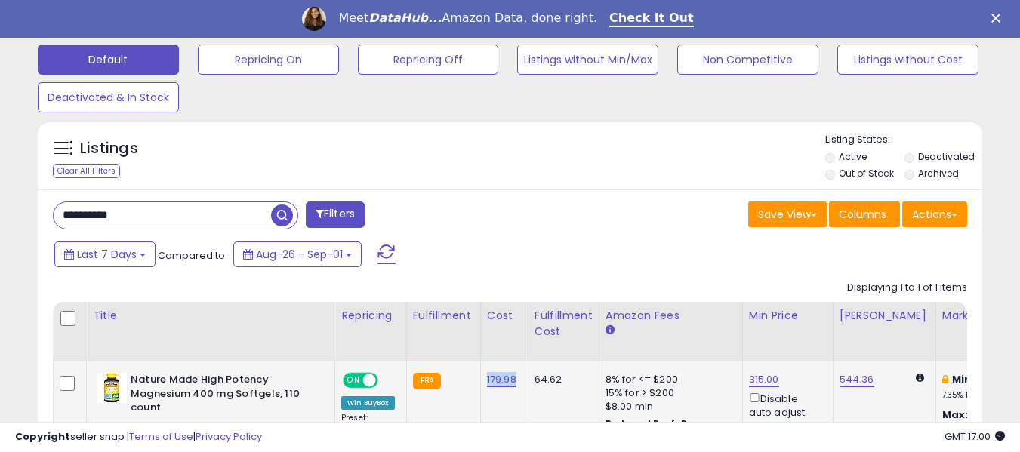
drag, startPoint x: 478, startPoint y: 383, endPoint x: 522, endPoint y: 387, distance: 44.0
click at [522, 387] on td "179.98" at bounding box center [504, 415] width 48 height 106
drag, startPoint x: 165, startPoint y: 223, endPoint x: 48, endPoint y: 214, distance: 116.7
click at [48, 214] on div "**********" at bounding box center [276, 217] width 469 height 30
paste input "text"
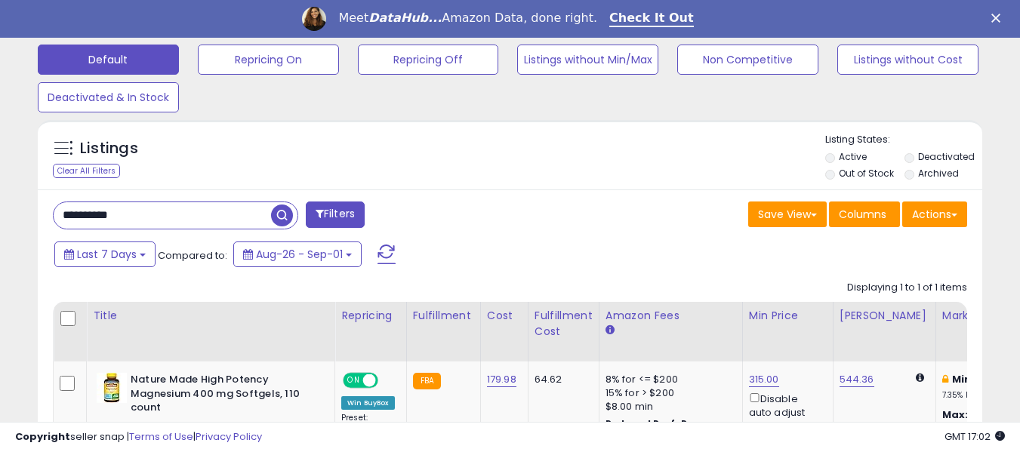
click at [277, 215] on span "button" at bounding box center [282, 216] width 22 height 22
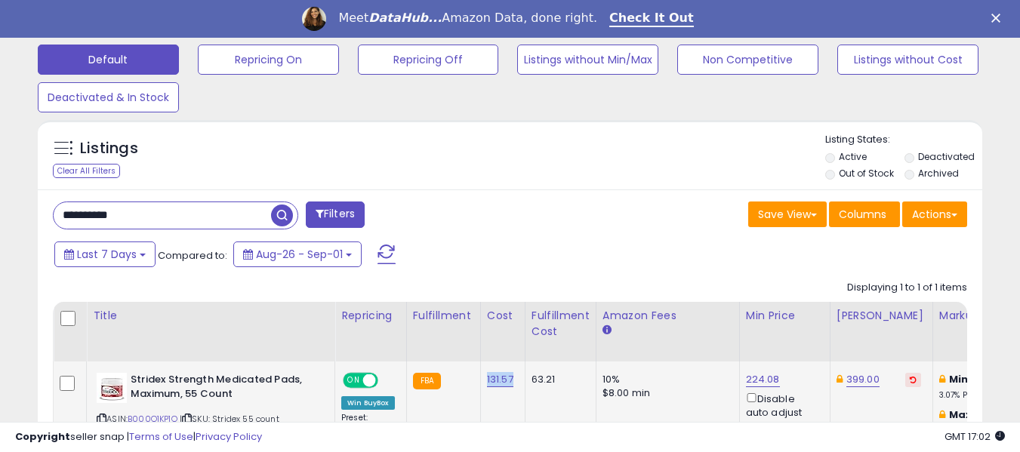
drag, startPoint x: 479, startPoint y: 386, endPoint x: 513, endPoint y: 386, distance: 33.2
click at [513, 386] on td "131.57" at bounding box center [502, 408] width 45 height 92
drag, startPoint x: 144, startPoint y: 214, endPoint x: 20, endPoint y: 218, distance: 124.6
click at [20, 218] on div "**********" at bounding box center [510, 83] width 1005 height 901
paste input "text"
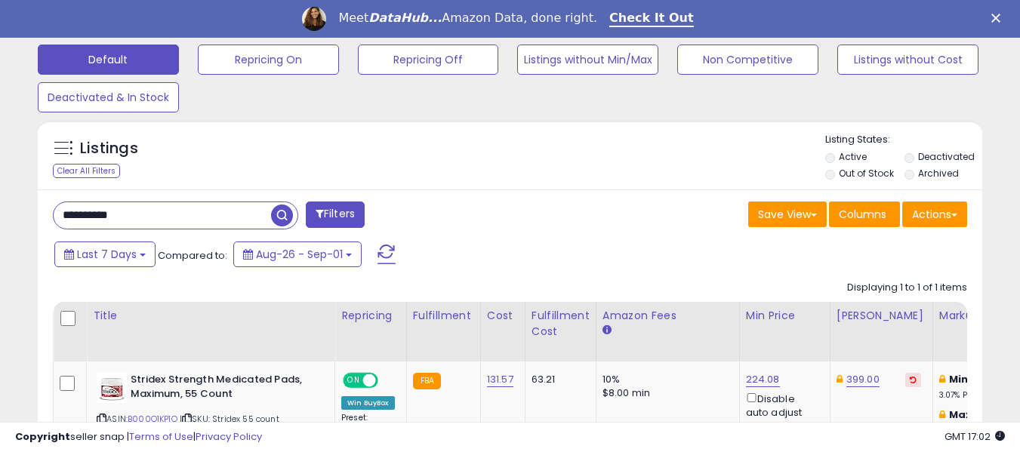
click at [279, 217] on span "button" at bounding box center [282, 216] width 22 height 22
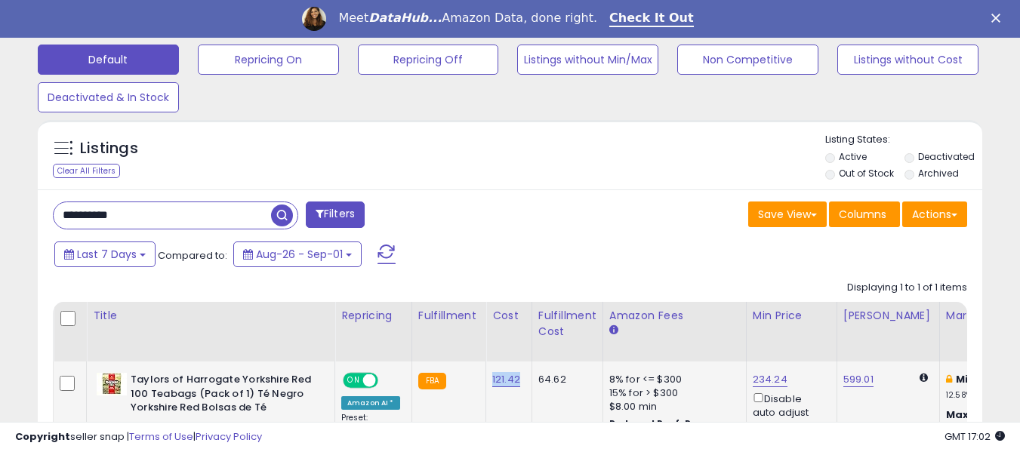
drag, startPoint x: 481, startPoint y: 387, endPoint x: 522, endPoint y: 386, distance: 41.6
click at [522, 386] on td "121.42" at bounding box center [509, 415] width 46 height 106
drag, startPoint x: 143, startPoint y: 221, endPoint x: 22, endPoint y: 208, distance: 122.2
click at [22, 208] on div "**********" at bounding box center [510, 90] width 1005 height 914
paste input "text"
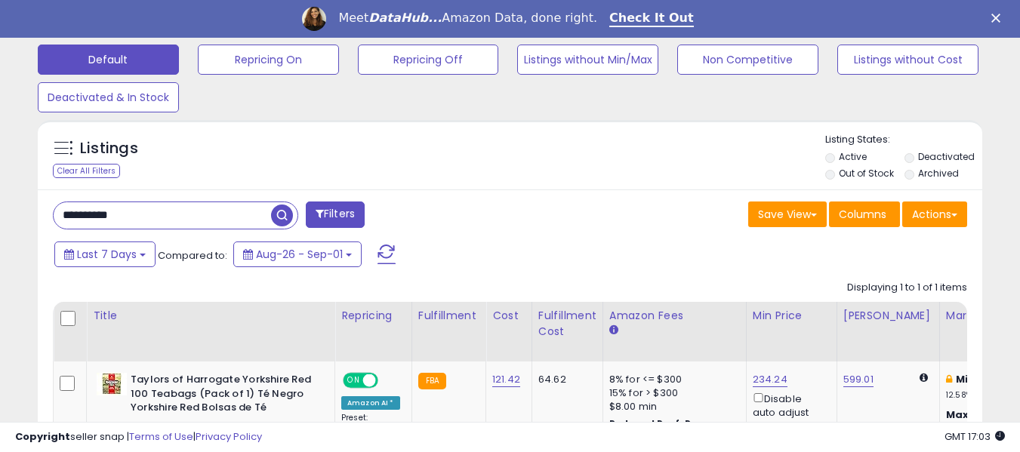
type input "**********"
click at [276, 220] on span "button" at bounding box center [282, 216] width 22 height 22
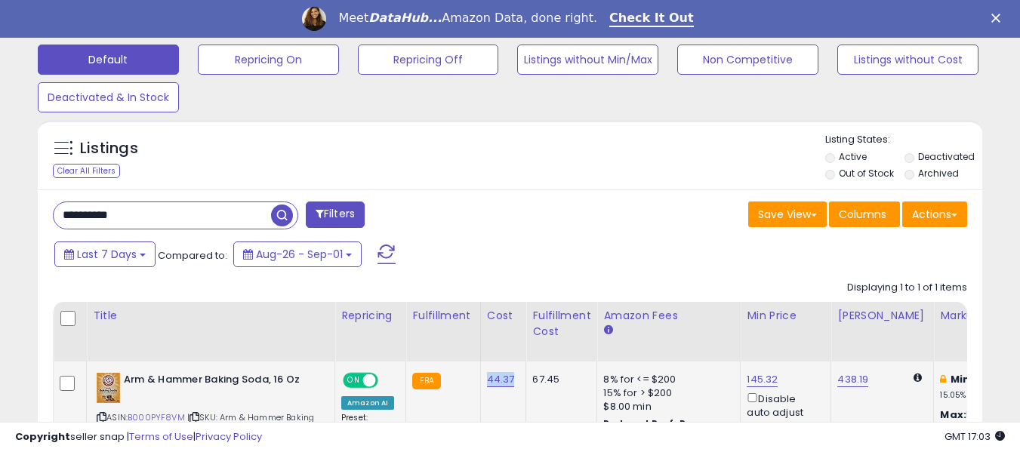
drag, startPoint x: 476, startPoint y: 386, endPoint x: 513, endPoint y: 386, distance: 37.0
click at [513, 386] on td "44.37" at bounding box center [503, 412] width 46 height 100
